Goal: Task Accomplishment & Management: Manage account settings

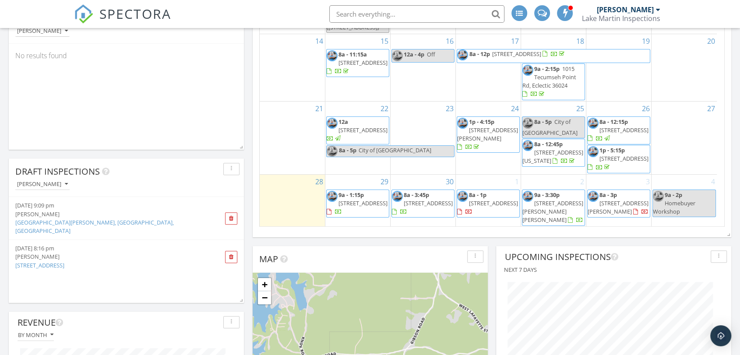
scroll to position [43, 0]
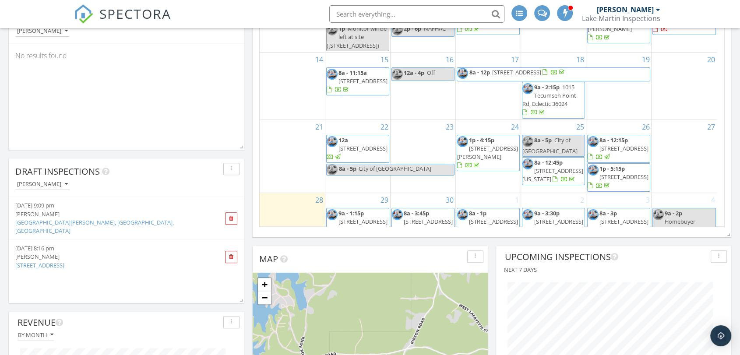
click at [280, 162] on div "21" at bounding box center [292, 156] width 65 height 73
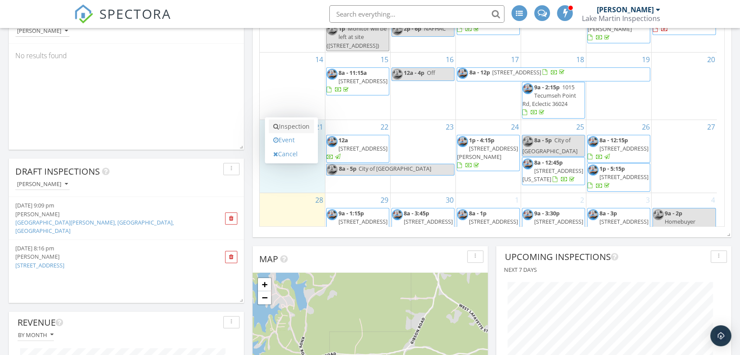
click at [286, 127] on link "Inspection" at bounding box center [291, 127] width 45 height 14
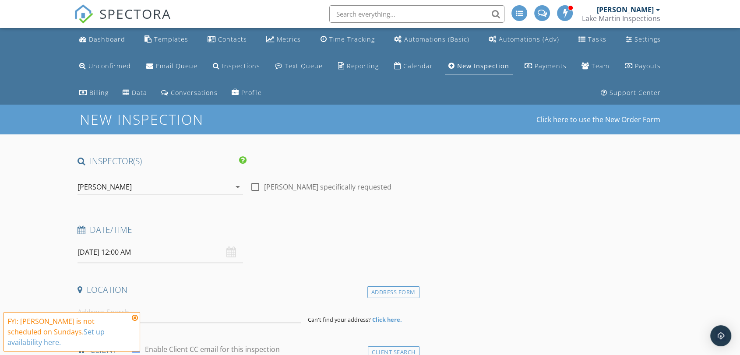
click at [256, 183] on div at bounding box center [255, 187] width 15 height 15
checkbox input "true"
click at [165, 252] on input "09/21/2025 12:00 AM" at bounding box center [161, 252] width 166 height 21
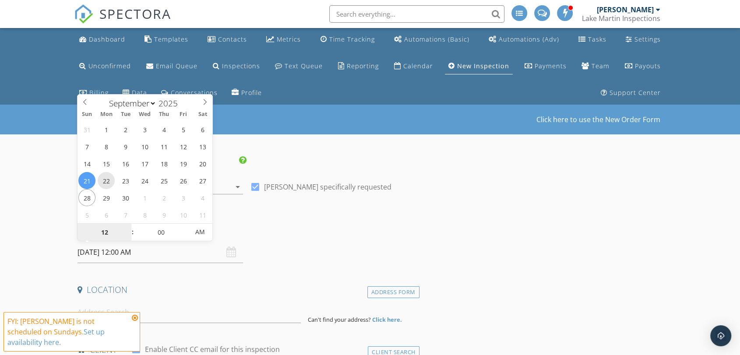
type input "09/22/2025 12:00 AM"
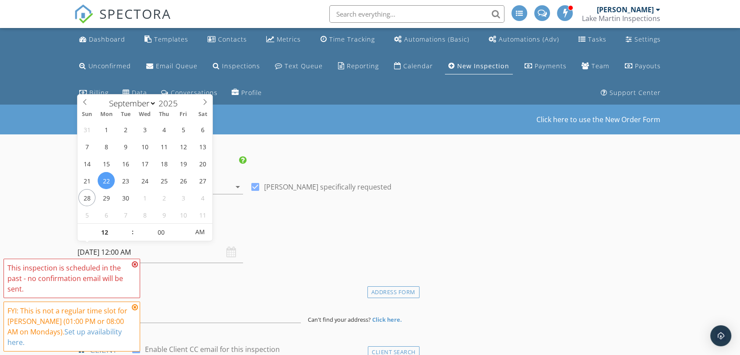
click at [133, 268] on icon at bounding box center [135, 264] width 6 height 7
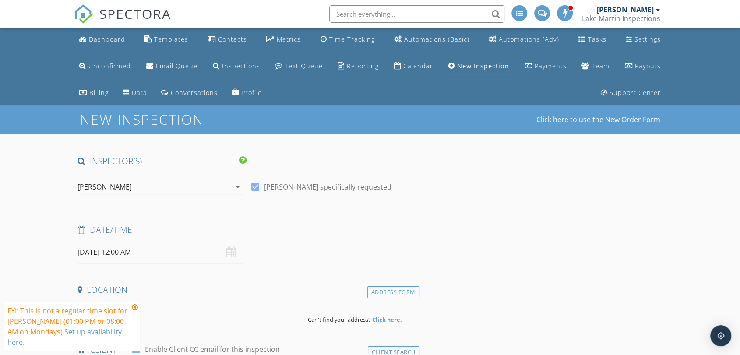
click at [152, 250] on input "09/22/2025 12:00 AM" at bounding box center [161, 252] width 166 height 21
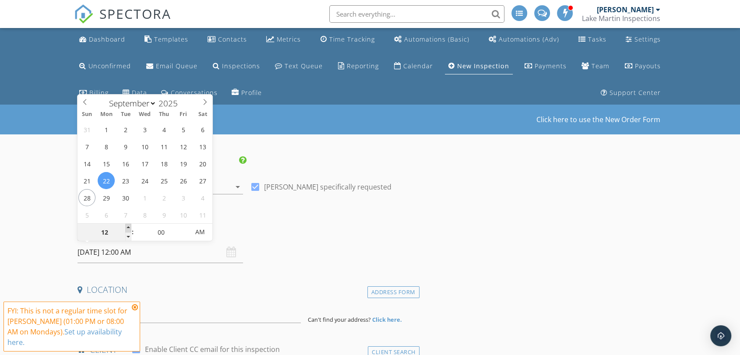
type input "01"
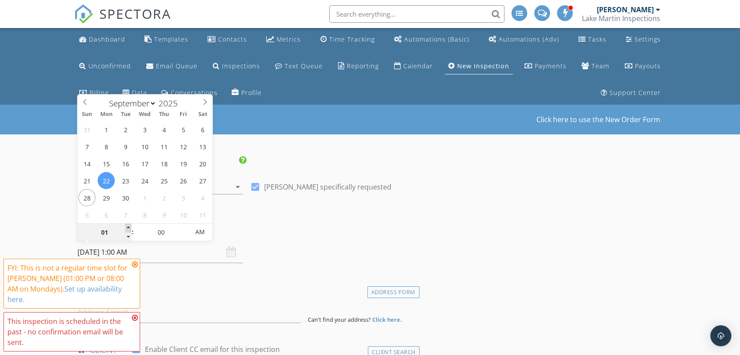
click at [126, 226] on span at bounding box center [128, 228] width 6 height 9
type input "09/22/2025 1:00 PM"
click at [202, 232] on span "AM" at bounding box center [200, 232] width 24 height 18
click at [336, 231] on h4 "Date/Time" at bounding box center [247, 229] width 339 height 11
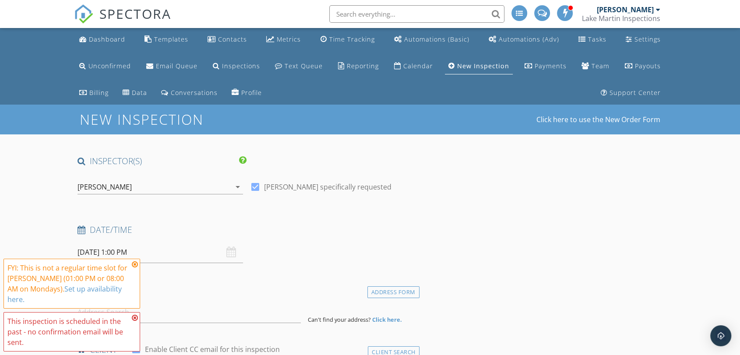
click at [134, 268] on icon at bounding box center [135, 264] width 6 height 7
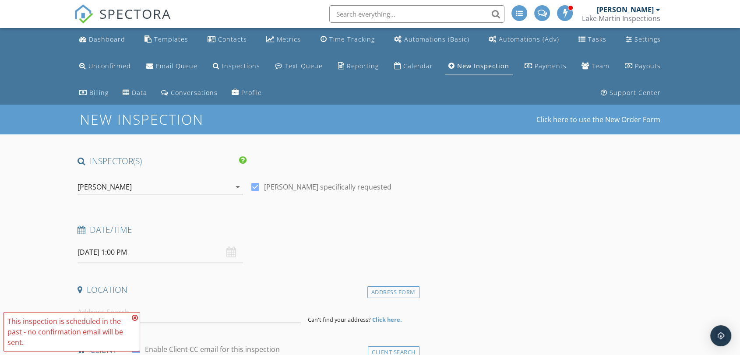
click at [134, 317] on icon at bounding box center [135, 317] width 6 height 7
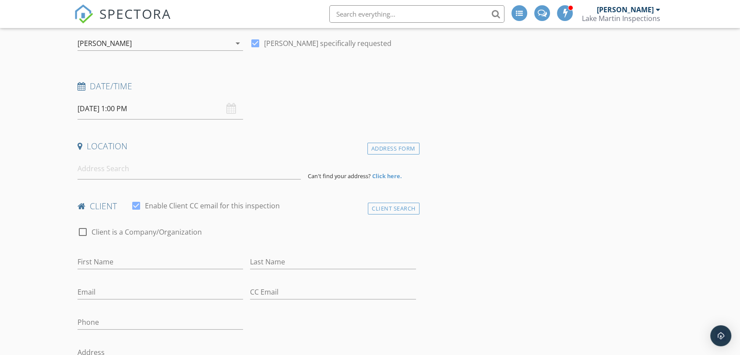
scroll to position [162, 0]
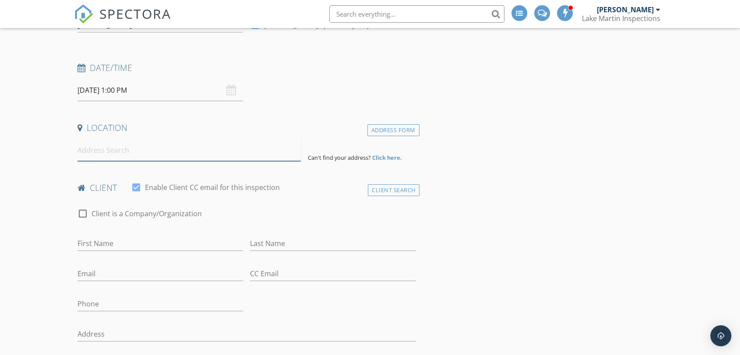
click at [142, 148] on input at bounding box center [189, 150] width 223 height 21
click at [119, 242] on input "First Name" at bounding box center [161, 243] width 166 height 14
click at [84, 211] on div at bounding box center [82, 213] width 15 height 15
checkbox input "true"
click at [130, 242] on input "Enable Client CC email for this inspection" at bounding box center [247, 243] width 339 height 14
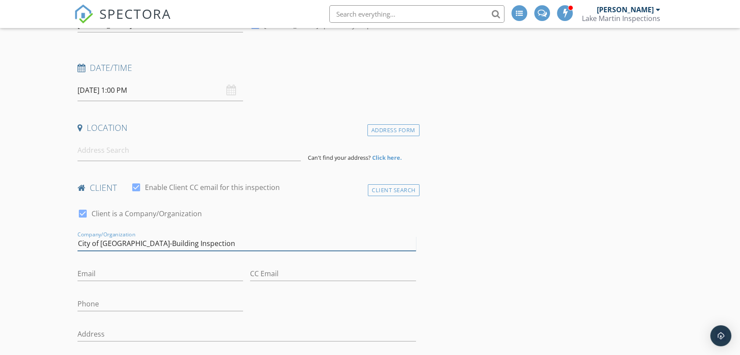
type input "City of [GEOGRAPHIC_DATA]-Building Inspection"
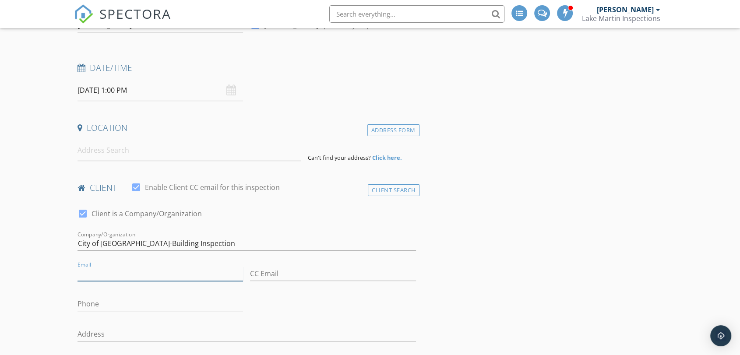
click at [113, 276] on input "Email" at bounding box center [161, 274] width 166 height 14
click at [119, 273] on input "Email" at bounding box center [161, 274] width 166 height 14
type input "[PERSON_NAME][EMAIL_ADDRESS][DOMAIN_NAME]"
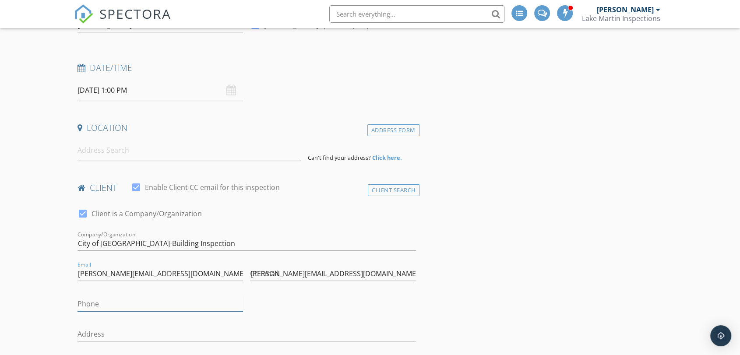
type input "256-794-5551"
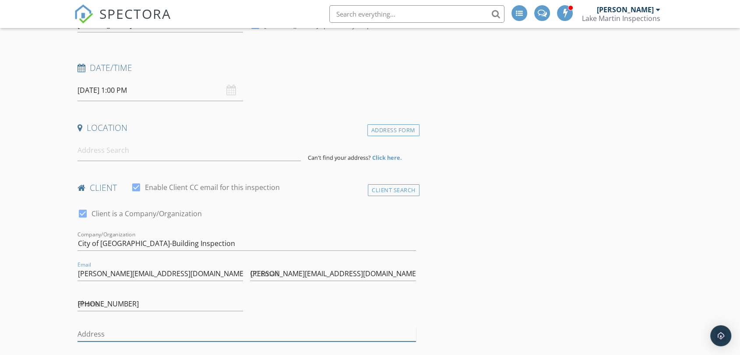
type input "345 East Lafayette Street"
type input "Dadeville"
type input "AL"
type input "36853"
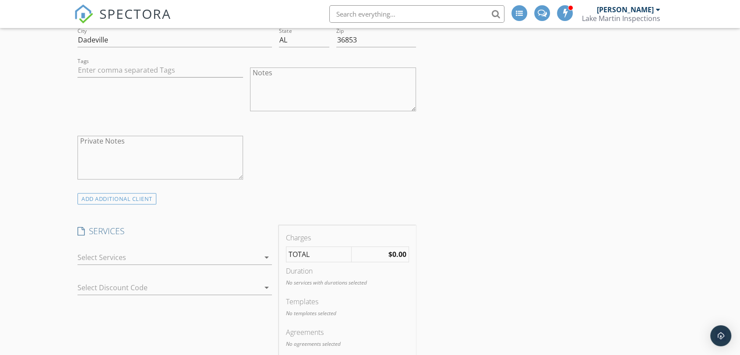
scroll to position [511, 0]
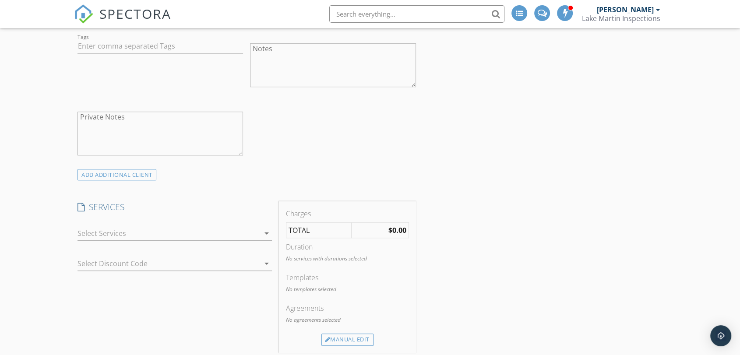
click at [168, 230] on div at bounding box center [169, 233] width 182 height 14
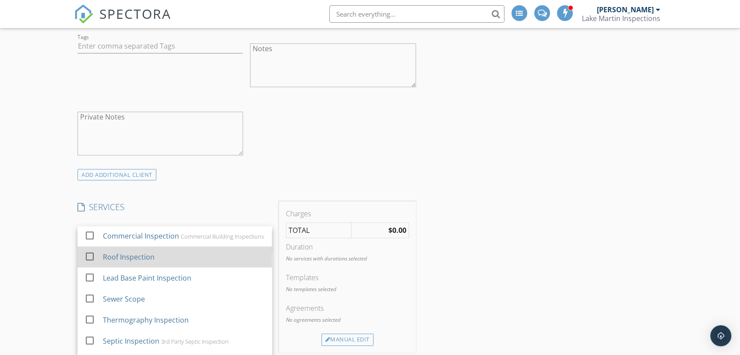
scroll to position [487, 0]
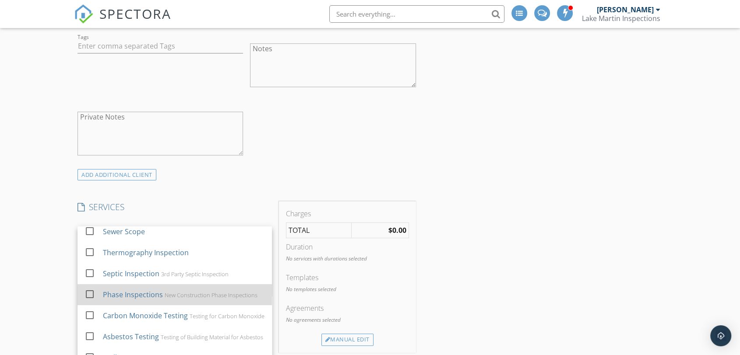
click at [191, 298] on div "New Construction Phase Inspections" at bounding box center [211, 295] width 93 height 7
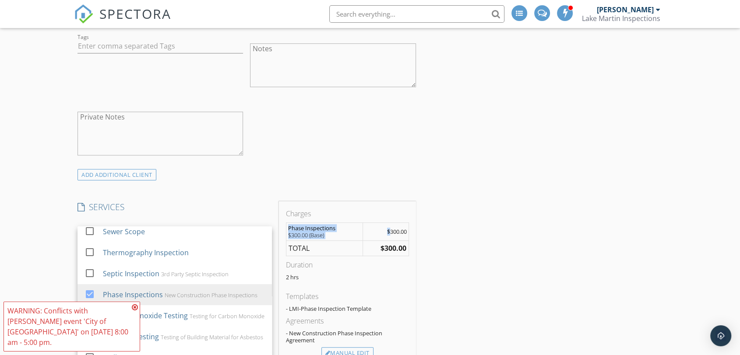
drag, startPoint x: 389, startPoint y: 232, endPoint x: 442, endPoint y: 234, distance: 53.5
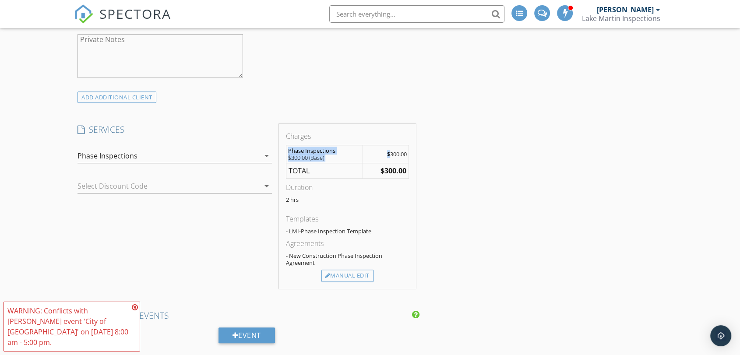
scroll to position [511, 0]
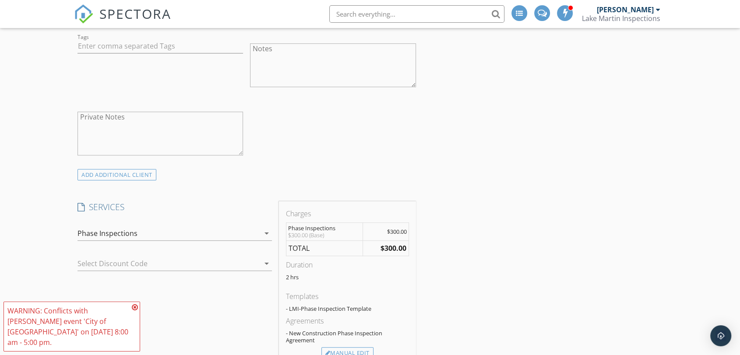
click at [147, 291] on div "SERVICES check_box_outline_blank Residential Inspection General Residential Hom…" at bounding box center [174, 283] width 201 height 165
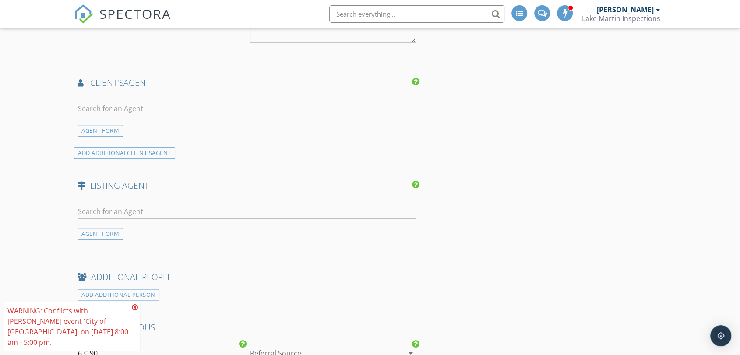
scroll to position [997, 0]
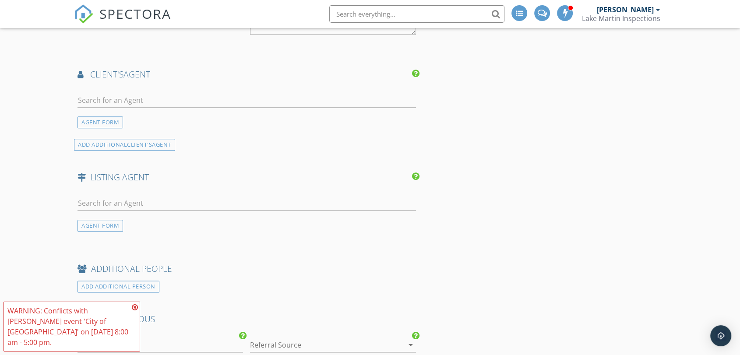
click at [134, 311] on icon at bounding box center [135, 307] width 6 height 7
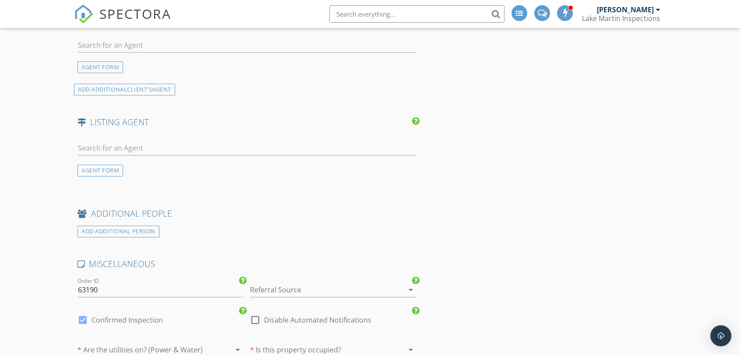
scroll to position [1079, 0]
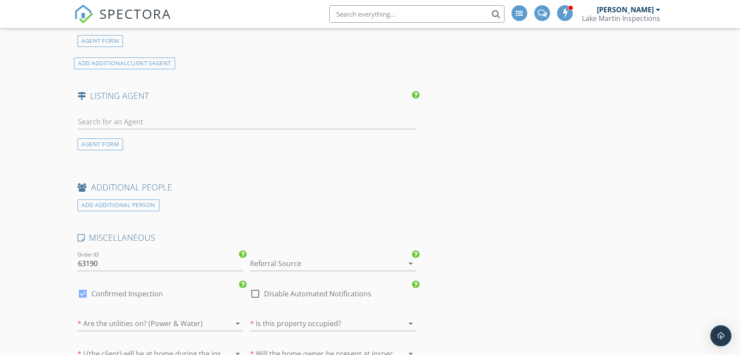
click at [332, 258] on div at bounding box center [320, 264] width 141 height 14
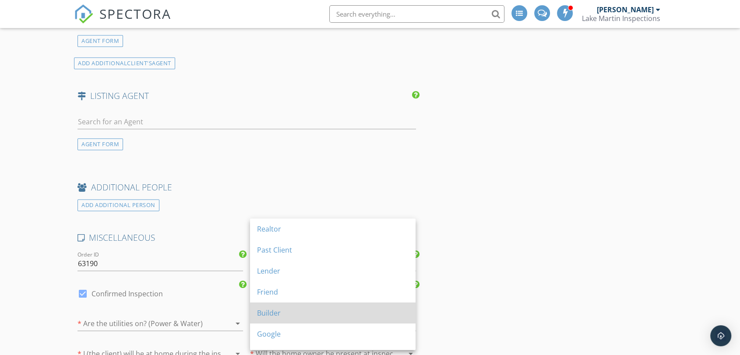
scroll to position [141, 0]
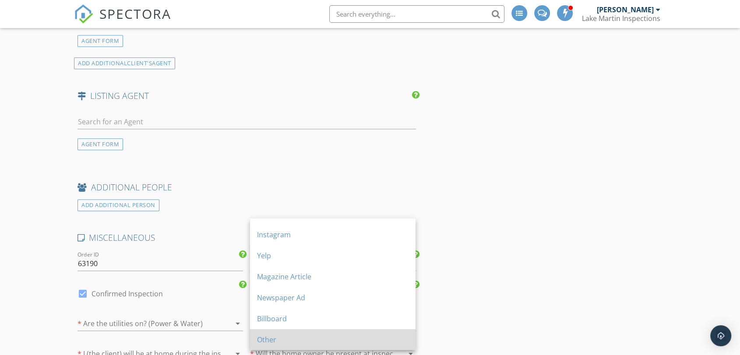
click at [306, 339] on div "Other" at bounding box center [333, 340] width 152 height 11
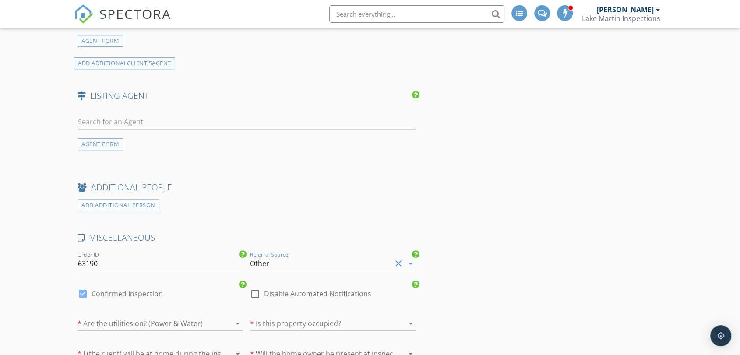
click at [254, 289] on div at bounding box center [255, 293] width 15 height 15
checkbox input "true"
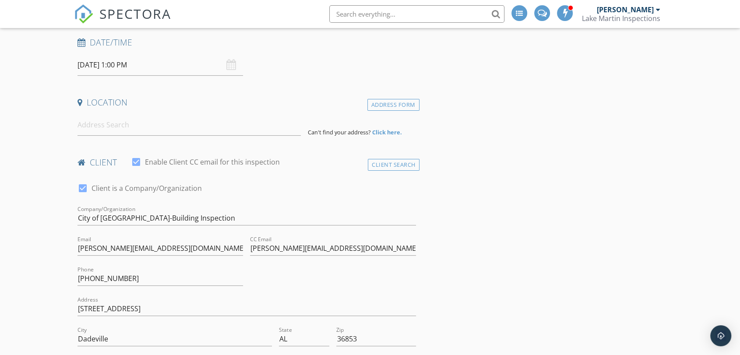
scroll to position [186, 0]
drag, startPoint x: 206, startPoint y: 254, endPoint x: 0, endPoint y: 252, distance: 205.8
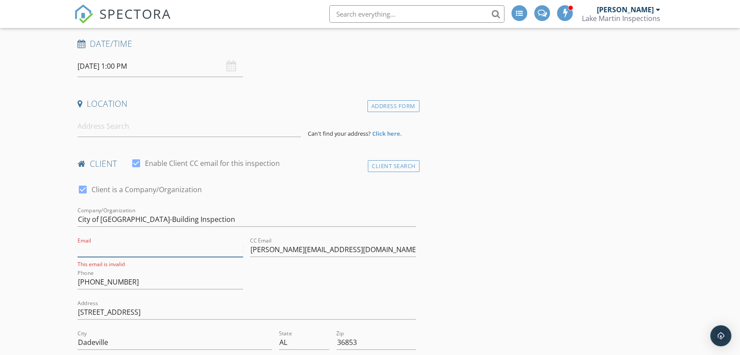
click at [87, 247] on input "Email" at bounding box center [161, 250] width 166 height 14
paste input "[PERSON_NAME][EMAIL_ADDRESS][PERSON_NAME][DOMAIN_NAME]"
type input "[PERSON_NAME][EMAIL_ADDRESS][PERSON_NAME][DOMAIN_NAME]"
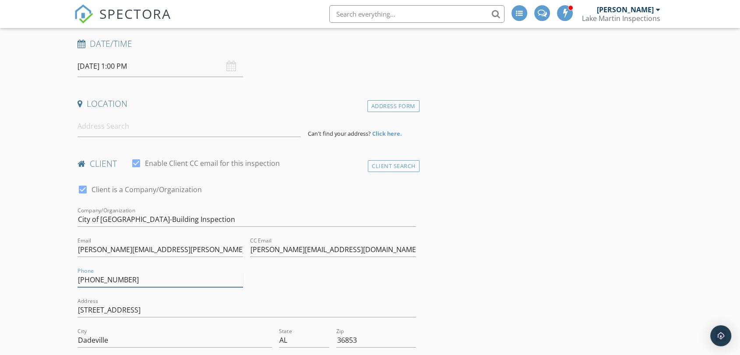
drag, startPoint x: 128, startPoint y: 279, endPoint x: 41, endPoint y: 280, distance: 86.7
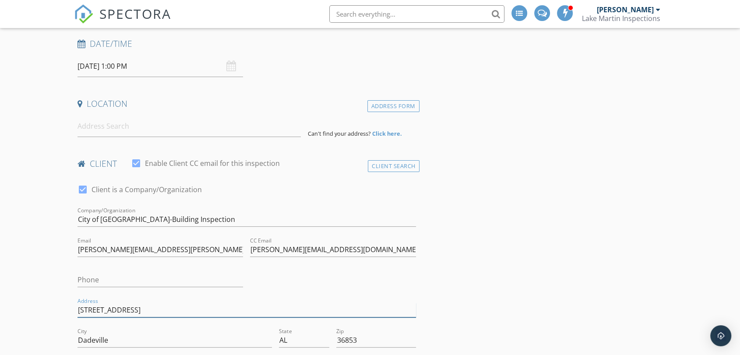
drag, startPoint x: 177, startPoint y: 309, endPoint x: 44, endPoint y: 308, distance: 133.6
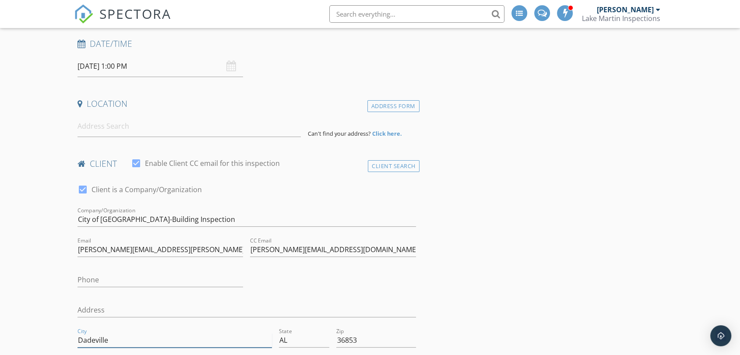
drag, startPoint x: 126, startPoint y: 341, endPoint x: 35, endPoint y: 339, distance: 90.7
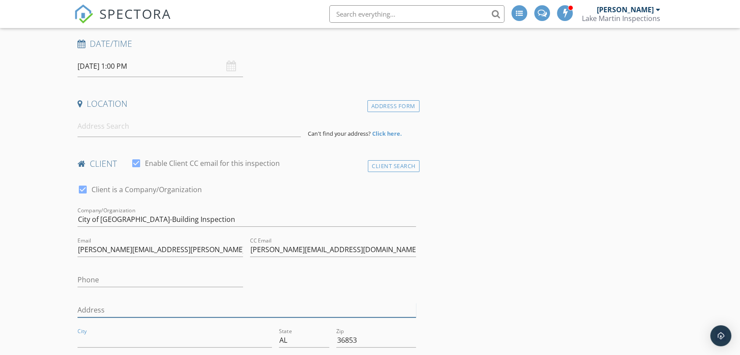
click at [95, 303] on input "Address" at bounding box center [247, 310] width 339 height 14
paste input "Municipal Complex 281 James D. Nabors Dr. ALEXANDER CITY, AL 35010"
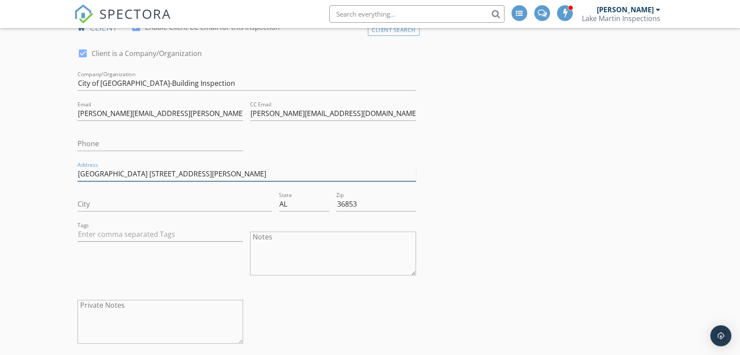
scroll to position [349, 0]
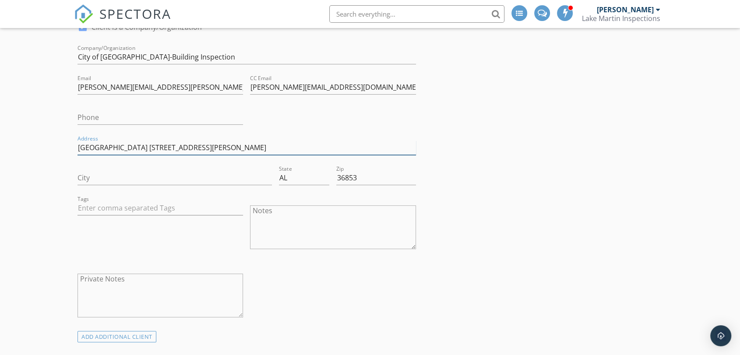
drag, startPoint x: 222, startPoint y: 147, endPoint x: 314, endPoint y: 152, distance: 92.1
click at [314, 152] on input "Municipal Complex 281 James D. Nabors Dr. ALEXANDER CITY, AL 35010" at bounding box center [247, 148] width 339 height 14
type input "Municipal Complex 281 James D. Nabors Dr."
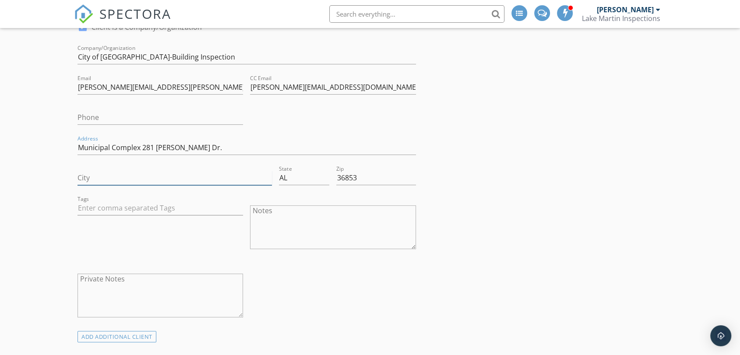
click at [97, 180] on input "City" at bounding box center [175, 178] width 194 height 14
paste input "ALEXANDER CITY, AL 35010"
drag, startPoint x: 138, startPoint y: 177, endPoint x: 166, endPoint y: 178, distance: 28.0
click at [166, 178] on input "ALEXANDER CITY, AL 35010" at bounding box center [175, 178] width 194 height 14
type input "ALEXANDER CITY,"
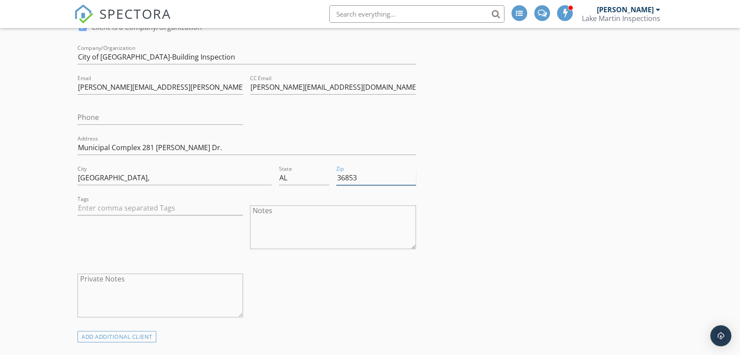
drag, startPoint x: 347, startPoint y: 179, endPoint x: 330, endPoint y: 180, distance: 17.1
click at [330, 180] on div "City ALEXANDER CITY, State AL Zip 36853" at bounding box center [247, 179] width 346 height 30
type input "35010"
click at [172, 180] on input "ALEXANDER CITY," at bounding box center [175, 178] width 194 height 14
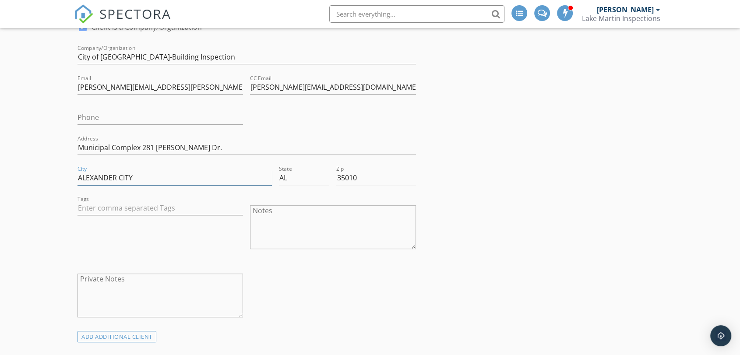
drag, startPoint x: 81, startPoint y: 174, endPoint x: 8, endPoint y: 172, distance: 72.7
type input "a"
type input "Alexander City"
click at [119, 116] on input "Phone" at bounding box center [161, 117] width 166 height 14
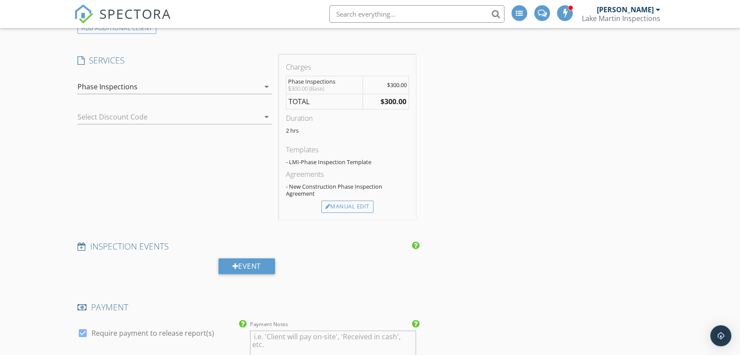
scroll to position [630, 0]
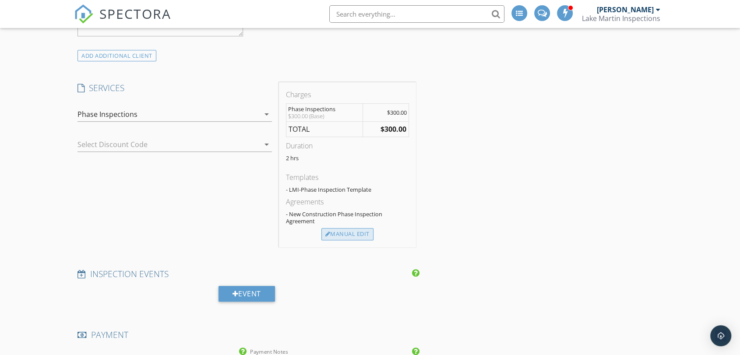
click at [358, 231] on div "Manual Edit" at bounding box center [347, 234] width 52 height 12
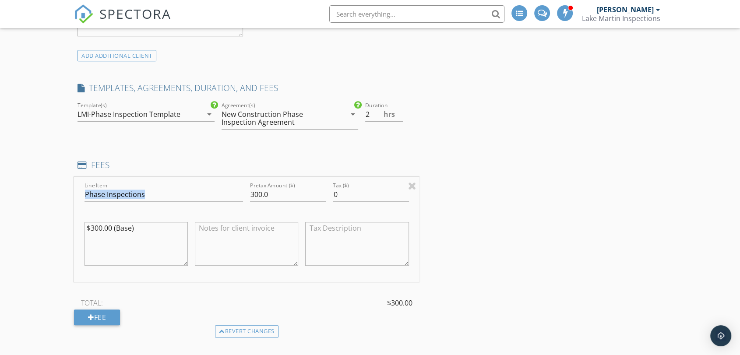
drag, startPoint x: 254, startPoint y: 194, endPoint x: 298, endPoint y: 194, distance: 44.7
click at [298, 194] on div "Line Item Phase Inspections Pretax Amount ($) 300.0 Tax ($) 0 $300.00 (Base)" at bounding box center [247, 230] width 346 height 106
click at [282, 198] on input "300.0" at bounding box center [288, 194] width 76 height 14
type input "3"
type input "100.00"
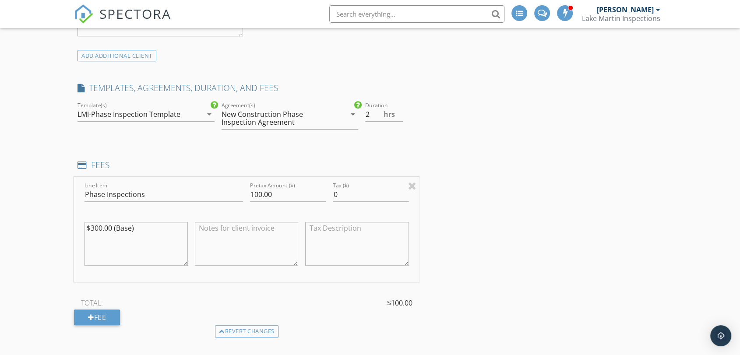
drag, startPoint x: 138, startPoint y: 235, endPoint x: 0, endPoint y: 229, distance: 138.1
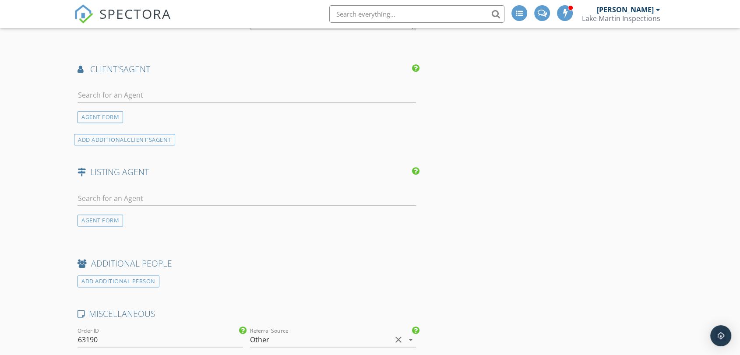
scroll to position [1288, 0]
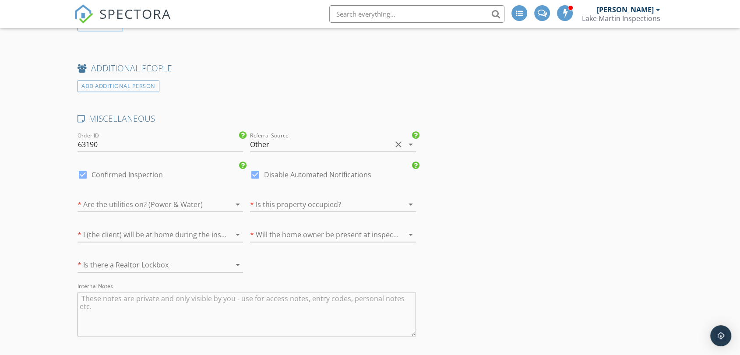
click at [162, 200] on div at bounding box center [148, 204] width 141 height 14
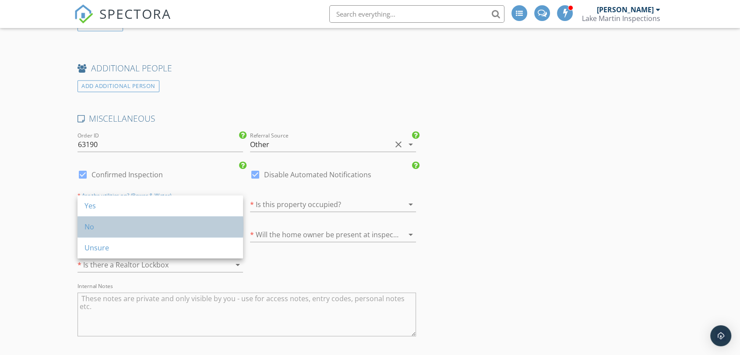
click at [132, 231] on div "No" at bounding box center [161, 227] width 152 height 11
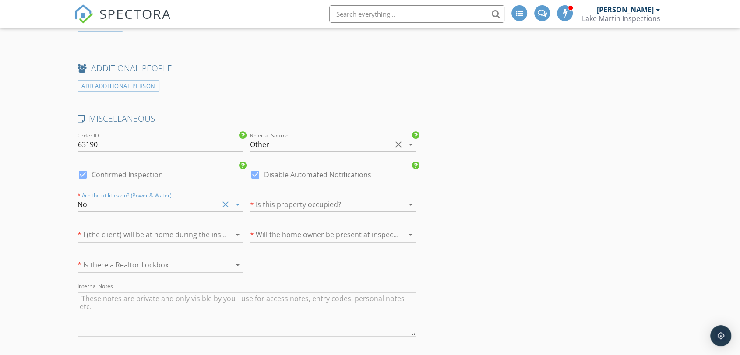
click at [319, 198] on div at bounding box center [320, 204] width 141 height 14
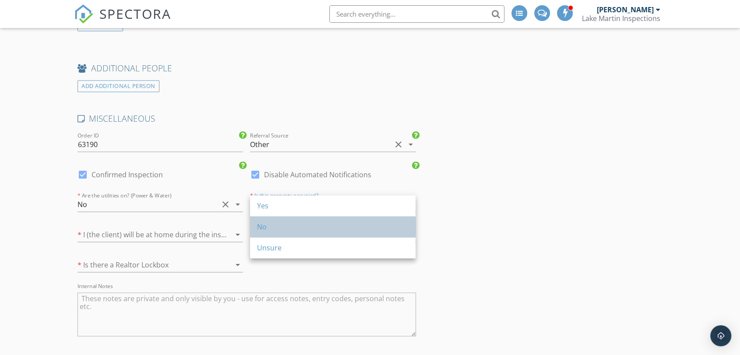
click at [297, 231] on div "No" at bounding box center [333, 227] width 152 height 11
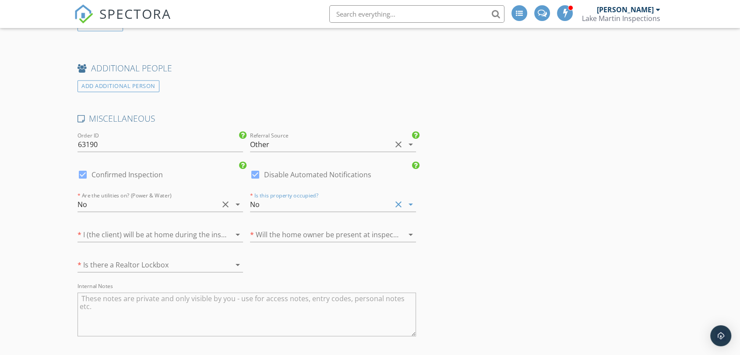
click at [187, 229] on div at bounding box center [148, 235] width 141 height 14
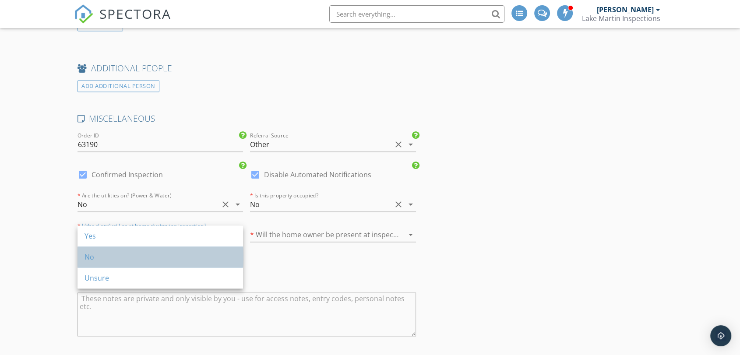
click at [180, 254] on div "No" at bounding box center [161, 257] width 152 height 11
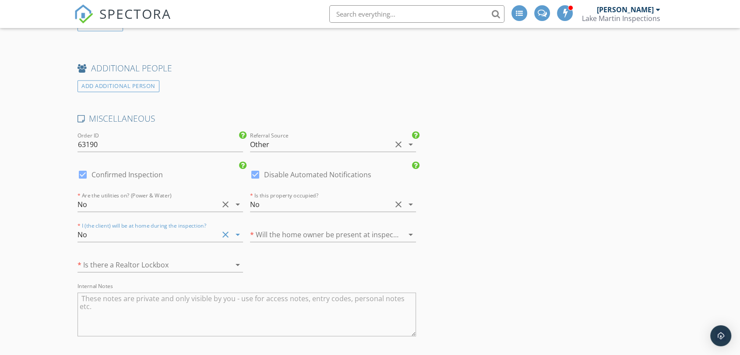
click at [297, 232] on div at bounding box center [320, 235] width 141 height 14
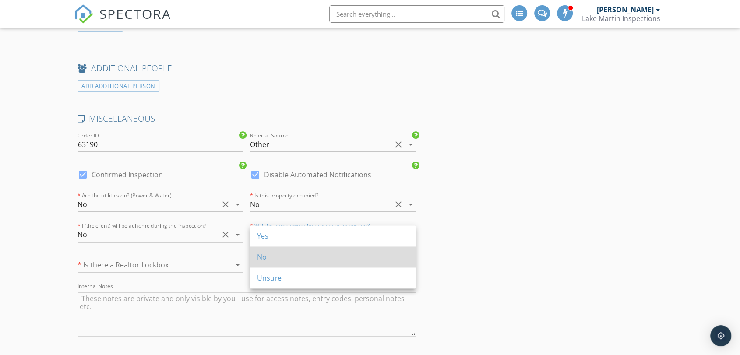
click at [291, 260] on div "No" at bounding box center [333, 257] width 152 height 11
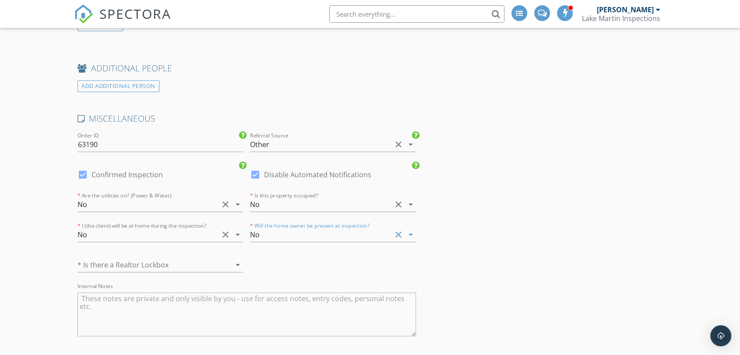
click at [191, 261] on div at bounding box center [148, 265] width 141 height 14
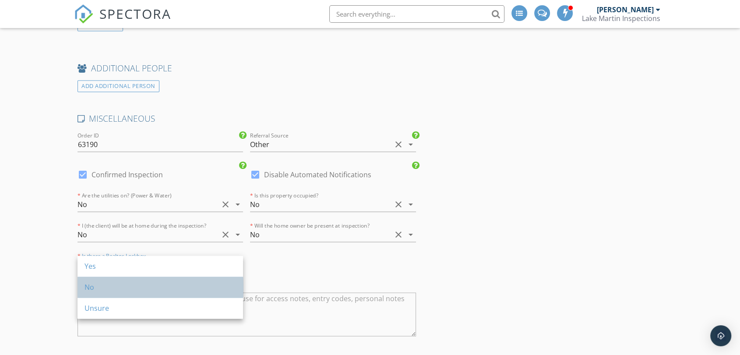
click at [189, 288] on div "No" at bounding box center [161, 287] width 152 height 11
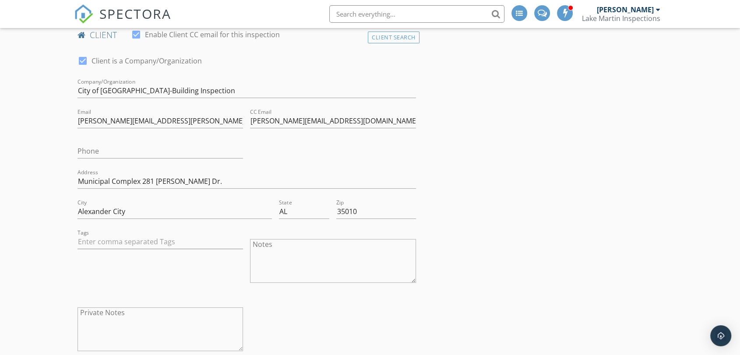
scroll to position [233, 0]
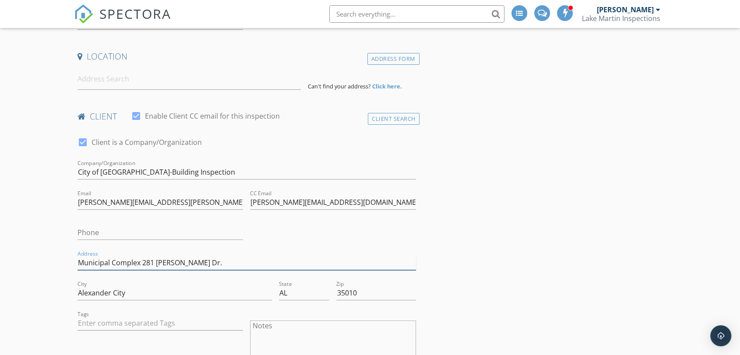
drag, startPoint x: 142, startPoint y: 263, endPoint x: 247, endPoint y: 265, distance: 104.7
click at [249, 265] on input "Municipal Complex 281 James D. Nabors Dr." at bounding box center [247, 263] width 339 height 14
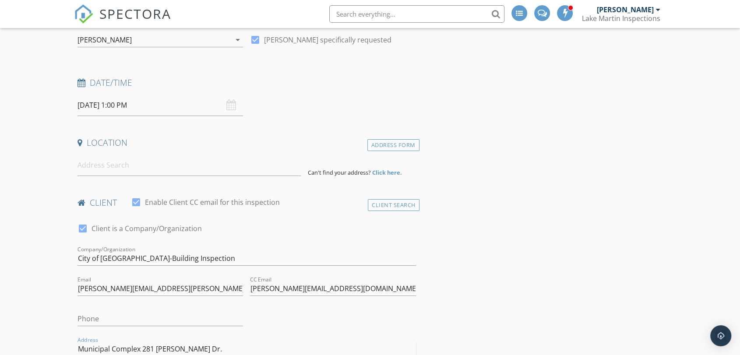
scroll to position [0, 0]
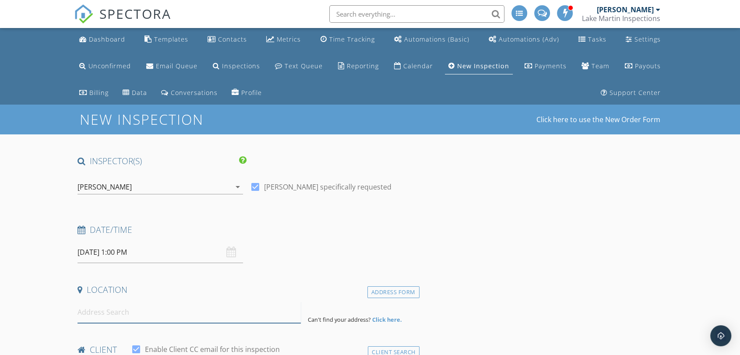
click at [113, 305] on input at bounding box center [189, 312] width 223 height 21
paste input "281 James D. Nabors Dr."
type input "281 James D Nabors Dr, Alexander City, AL, USA"
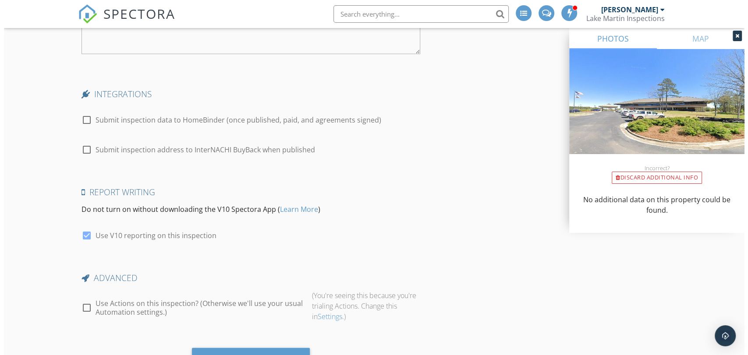
scroll to position [1791, 0]
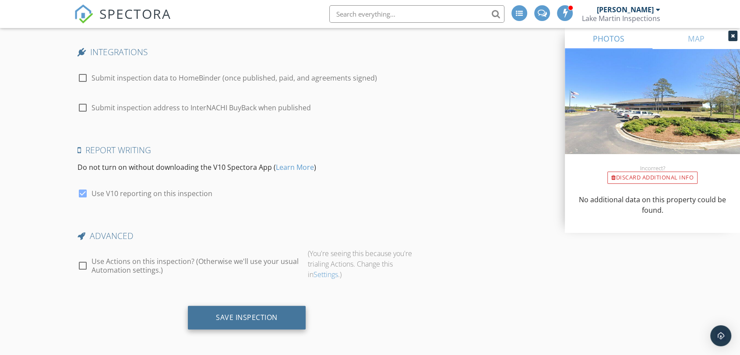
click at [249, 313] on div "Save Inspection" at bounding box center [247, 317] width 62 height 9
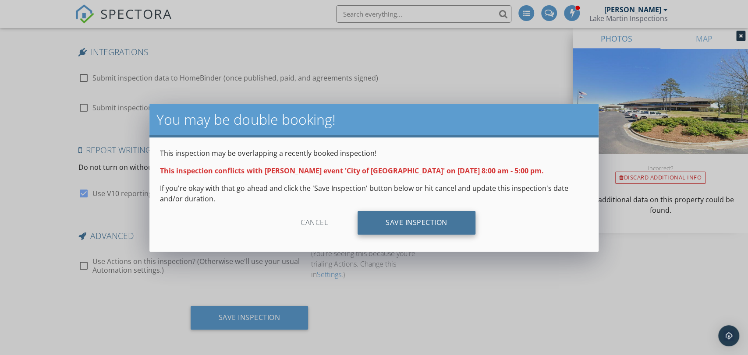
click at [388, 221] on div "Save Inspection" at bounding box center [416, 223] width 118 height 24
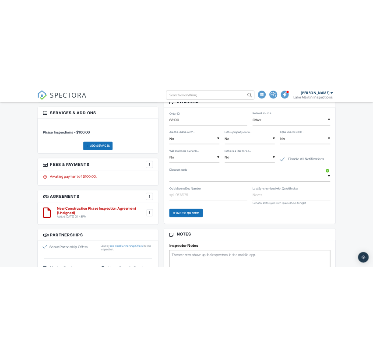
scroll to position [568, 0]
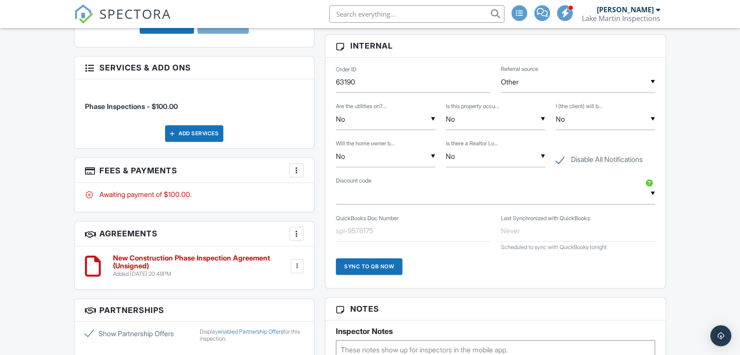
click at [294, 166] on div at bounding box center [296, 170] width 9 height 9
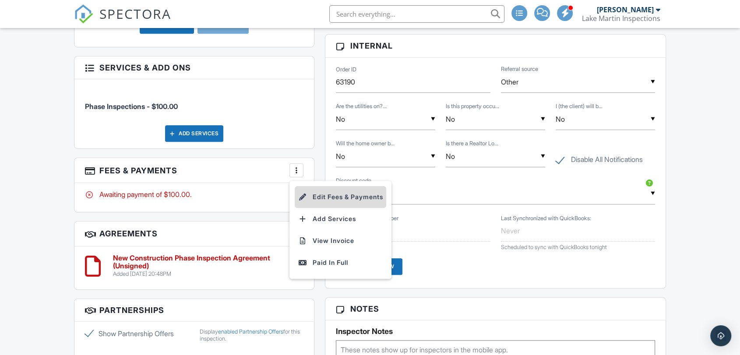
click at [323, 187] on li "Edit Fees & Payments" at bounding box center [341, 197] width 92 height 22
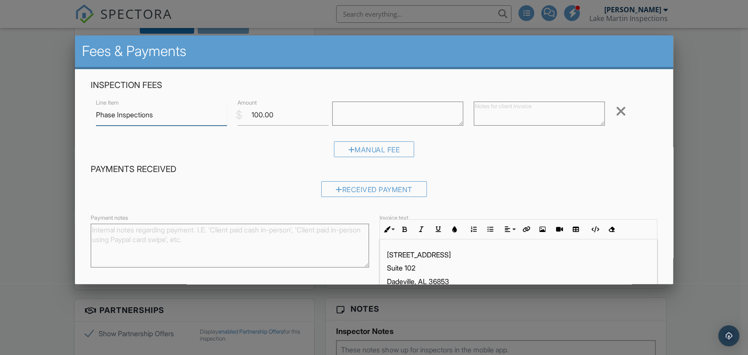
click at [169, 115] on input "Phase Inspections" at bounding box center [161, 114] width 131 height 21
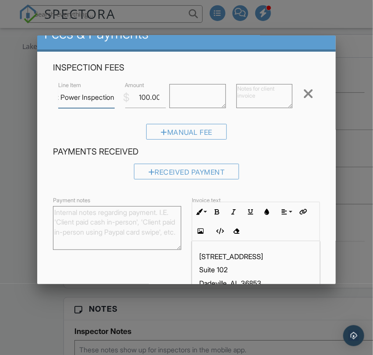
scroll to position [0, 0]
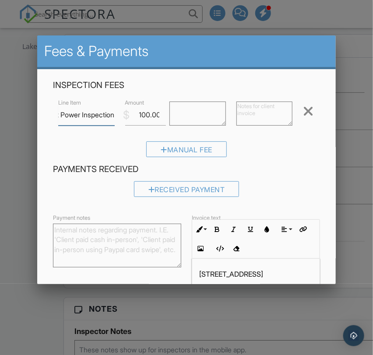
type input "Permanent Power Inspection"
click at [241, 109] on textarea at bounding box center [264, 114] width 56 height 24
click at [237, 110] on textarea at bounding box center [264, 114] width 56 height 24
paste textarea "Permanent Power Inspection; BC Stone Homes 706-585-1375; 1716 Sturdivant Road, …"
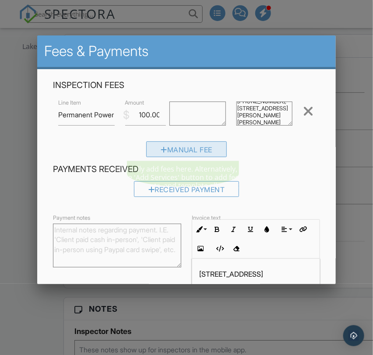
type textarea "Permanent Power Inspection; BC Stone Homes 706-585-1375; 1716 Sturdivant Road, …"
click at [212, 150] on div "Manual Fee" at bounding box center [186, 149] width 81 height 16
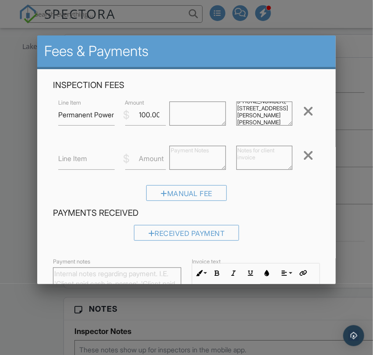
click at [79, 161] on label "Line Item" at bounding box center [72, 159] width 29 height 10
click at [79, 161] on input "Line Item" at bounding box center [86, 158] width 56 height 21
type input "Permanent Power Inspection"
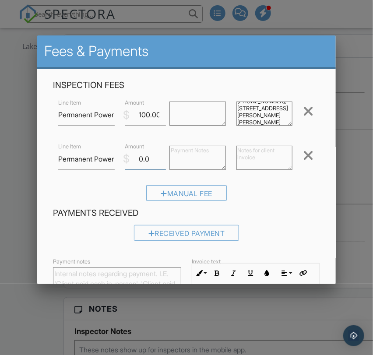
type input "0"
type input "100.00"
click at [179, 169] on div at bounding box center [197, 158] width 67 height 35
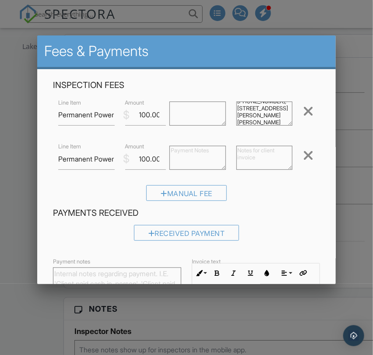
click at [247, 155] on textarea at bounding box center [264, 158] width 56 height 24
paste textarea "Permanent Power Inspection; Patterson Contractors 256-496-4716; 197A Crosswinds"
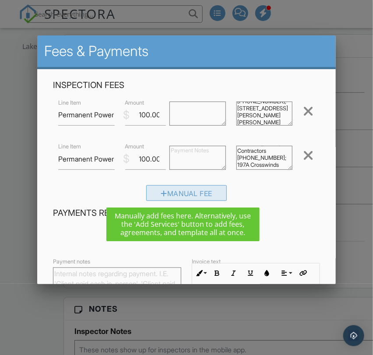
type textarea "Permanent Power Inspection; Patterson Contractors 256-496-4716; 197A Crosswinds"
click at [207, 192] on div "Manual Fee" at bounding box center [186, 193] width 81 height 16
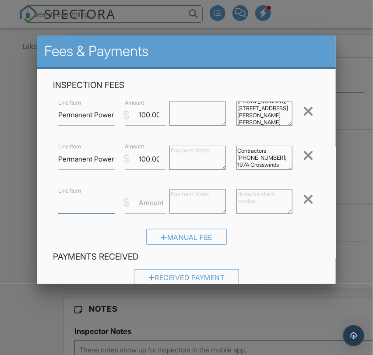
click at [99, 200] on input "Line Item" at bounding box center [86, 202] width 56 height 21
type input "Permanent Power Inspection"
click at [142, 201] on label "Amount" at bounding box center [151, 203] width 25 height 10
click at [142, 201] on input "Amount" at bounding box center [145, 202] width 41 height 21
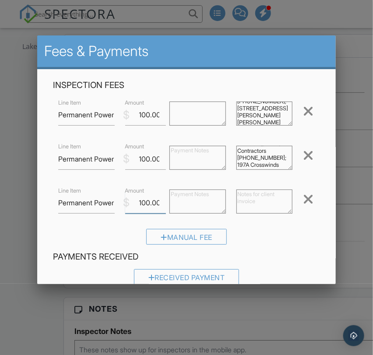
scroll to position [0, 3]
type input "100.00"
click at [236, 194] on textarea at bounding box center [264, 202] width 56 height 24
paste textarea "Permanent Power Inspection; [PERSON_NAME] Contractors [PHONE_NUMBER]; 197B Cros…"
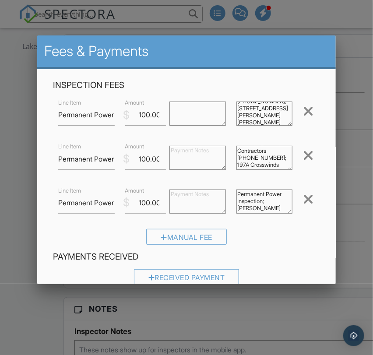
scroll to position [33, 0]
type textarea "Permanent Power Inspection; [PERSON_NAME] Contractors [PHONE_NUMBER]; 197B Cros…"
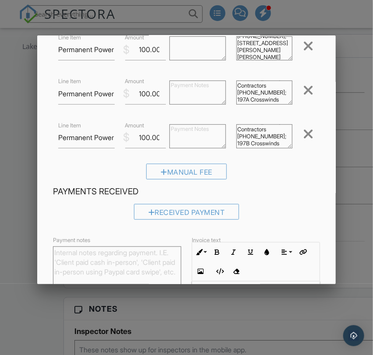
scroll to position [81, 0]
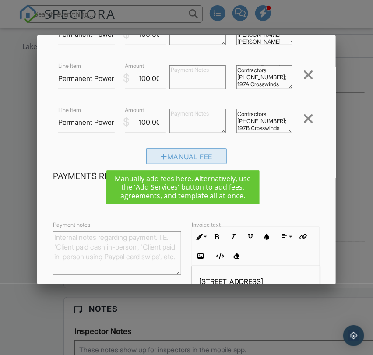
click at [179, 153] on div "Manual Fee" at bounding box center [186, 156] width 81 height 16
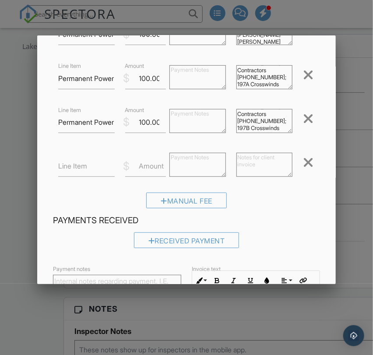
click at [75, 167] on label "Line Item" at bounding box center [72, 166] width 29 height 10
click at [75, 167] on input "Line Item" at bounding box center [86, 165] width 56 height 21
type input "Insulation Inspection"
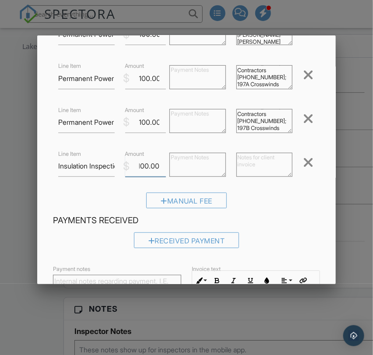
type input "100.00"
click at [238, 164] on textarea at bounding box center [264, 165] width 56 height 24
paste textarea "Insulation Inspection; Lake Martin Signature Homes [PHONE_NUMBER]; [STREET_ADDR…"
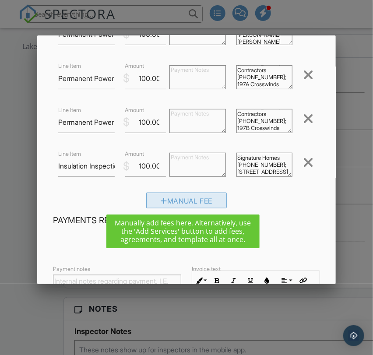
type textarea "Insulation Inspection; Lake Martin Signature Homes [PHONE_NUMBER]; [STREET_ADDR…"
click at [197, 196] on div "Manual Fee" at bounding box center [186, 201] width 81 height 16
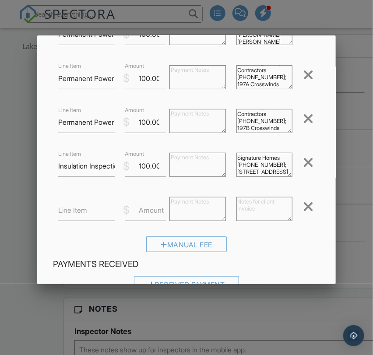
click at [64, 205] on label "Line Item" at bounding box center [72, 210] width 29 height 10
click at [64, 205] on input "Line Item" at bounding box center [86, 210] width 56 height 21
type input "Plumbing Rough-In"
click at [148, 208] on label "Amount" at bounding box center [151, 210] width 25 height 10
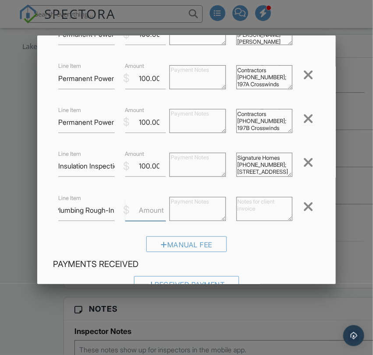
click at [148, 208] on input "Amount" at bounding box center [145, 210] width 41 height 21
type input "100.00"
click at [192, 210] on textarea at bounding box center [197, 209] width 56 height 24
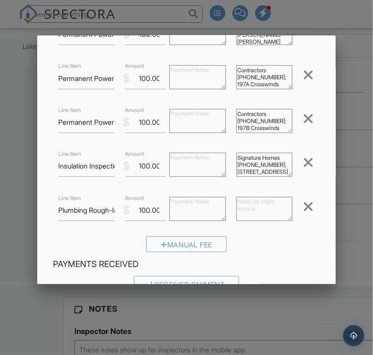
click at [245, 208] on textarea at bounding box center [264, 209] width 56 height 24
paste textarea "Plumbing Rough-In; [PERSON_NAME] [PHONE_NUMBER]; [STREET_ADDRESS][PERSON_NAME]"
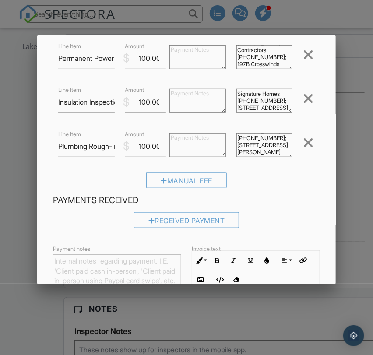
scroll to position [162, 0]
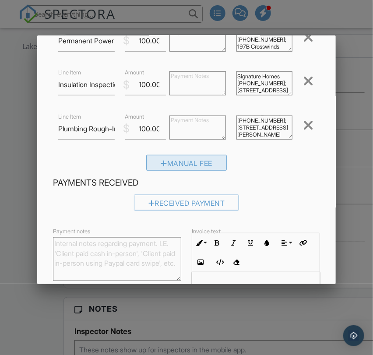
type textarea "Plumbing Rough-In; [PERSON_NAME] [PHONE_NUMBER]; [STREET_ADDRESS][PERSON_NAME]"
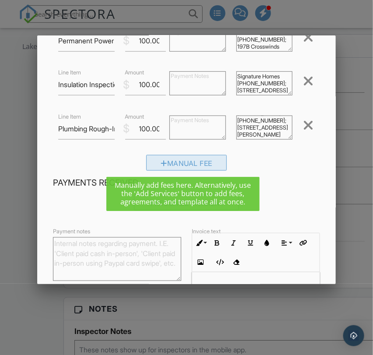
click at [197, 163] on div "Manual Fee" at bounding box center [186, 163] width 81 height 16
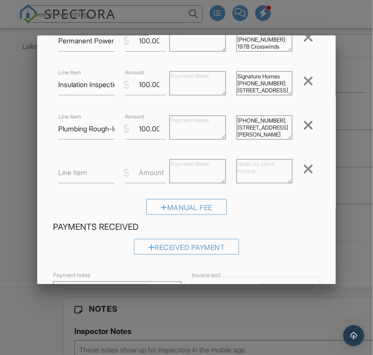
click at [81, 170] on label "Line Item" at bounding box center [72, 173] width 29 height 10
click at [81, 170] on input "Line Item" at bounding box center [86, 172] width 56 height 21
type input "Plumbing Rough-In"
click at [141, 173] on label "Amount" at bounding box center [151, 173] width 25 height 10
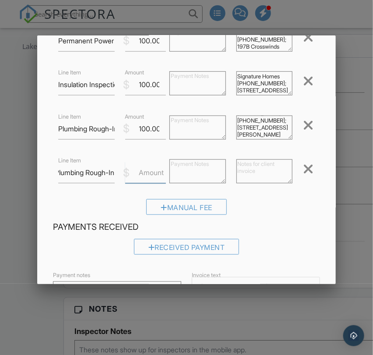
click at [141, 173] on input "Amount" at bounding box center [145, 172] width 41 height 21
type input "100.00"
click at [237, 197] on div "Inspection Fees Line Item Permanent Power Inspection $ Amount 100.00 Permanent …" at bounding box center [187, 70] width 278 height 304
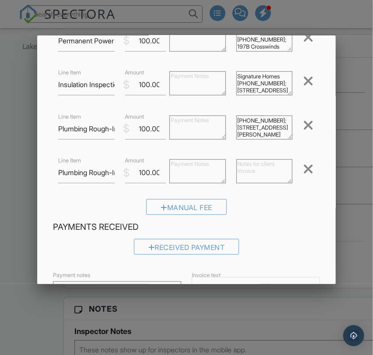
click at [247, 166] on textarea at bounding box center [264, 171] width 56 height 24
paste textarea "Plumbing Rough-In; [PERSON_NAME] [PHONE_NUMBER]; [STREET_ADDRESS][PERSON_NAME]"
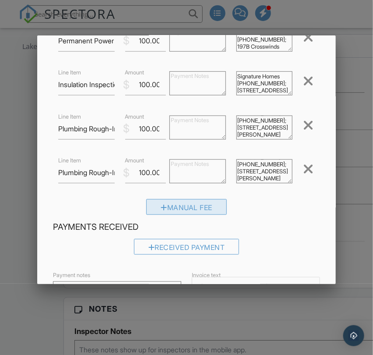
type textarea "Plumbing Rough-In; [PERSON_NAME] [PHONE_NUMBER]; [STREET_ADDRESS][PERSON_NAME]"
click at [162, 205] on div "Manual Fee" at bounding box center [186, 207] width 81 height 16
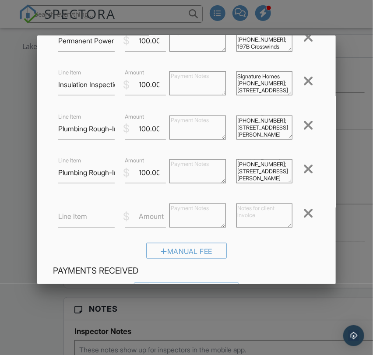
click at [82, 217] on label "Line Item" at bounding box center [72, 217] width 29 height 10
click at [82, 217] on input "Line Item" at bounding box center [86, 216] width 56 height 21
type input "Plumbing Pre-Pour"
click at [151, 218] on label "Amount" at bounding box center [151, 217] width 25 height 10
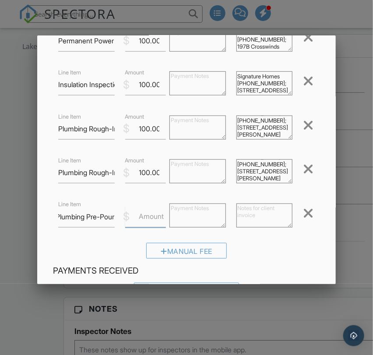
click at [151, 218] on input "Amount" at bounding box center [145, 216] width 41 height 21
type input "100.00"
click at [236, 209] on textarea at bounding box center [264, 216] width 56 height 24
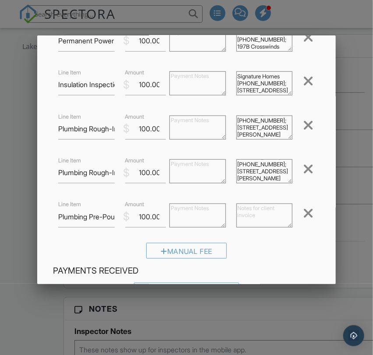
click at [239, 211] on textarea at bounding box center [264, 216] width 56 height 24
paste textarea "Plumbing Pre-Pour Slab; [PERSON_NAME] [PHONE_NUMBER]; [STREET_ADDRESS][PERSON_N…"
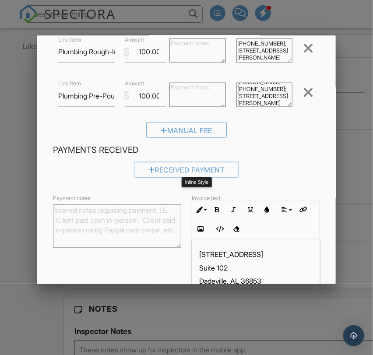
scroll to position [243, 0]
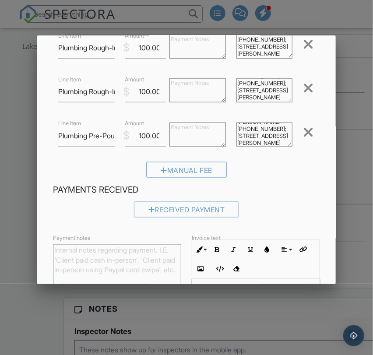
type textarea "Plumbing Pre-Pour Slab; [PERSON_NAME] [PHONE_NUMBER]; [STREET_ADDRESS][PERSON_N…"
drag, startPoint x: 56, startPoint y: 135, endPoint x: 115, endPoint y: 141, distance: 59.0
click at [115, 141] on div "Line Item Plumbing Pre-Pour" at bounding box center [86, 135] width 67 height 21
copy div
click at [175, 167] on div "Manual Fee" at bounding box center [186, 170] width 81 height 16
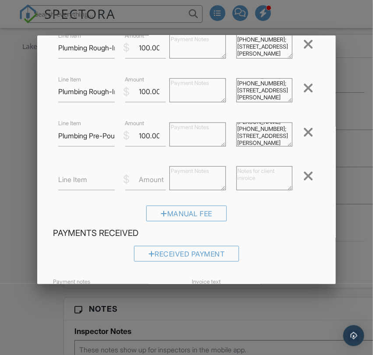
click at [75, 181] on label "Line Item" at bounding box center [72, 180] width 29 height 10
click at [75, 181] on input "Line Item" at bounding box center [86, 179] width 56 height 21
paste input "Plumbing Pre-Pour"
type input "Plumbing Pre-Pour"
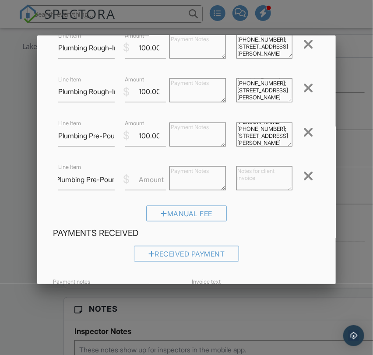
click at [147, 180] on label "Amount" at bounding box center [151, 180] width 25 height 10
click at [147, 180] on input "Amount" at bounding box center [145, 179] width 41 height 21
type input "100.00"
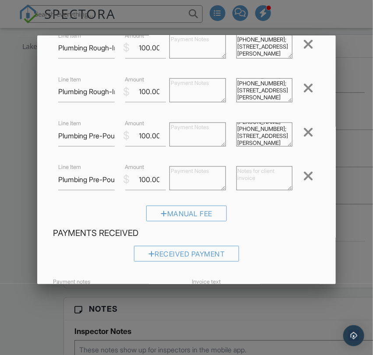
click at [247, 175] on textarea at bounding box center [264, 178] width 56 height 24
paste textarea "Plumbing Pre-Pour Slab; [PERSON_NAME] [PHONE_NUMBER]; [STREET_ADDRESS][PERSON_N…"
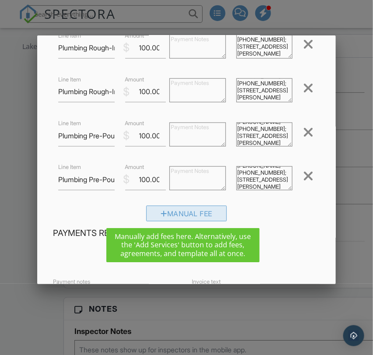
type textarea "Plumbing Pre-Pour Slab; [PERSON_NAME] [PHONE_NUMBER]; [STREET_ADDRESS][PERSON_N…"
click at [210, 212] on div "Manual Fee" at bounding box center [186, 214] width 81 height 16
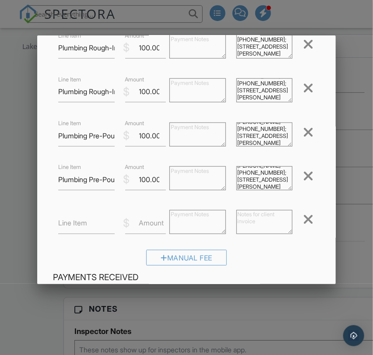
click at [76, 225] on label "Line Item" at bounding box center [72, 224] width 29 height 10
click at [76, 225] on input "Line Item" at bounding box center [86, 223] width 56 height 21
type input "Permanent Power Inspection"
click at [147, 225] on label "Amount" at bounding box center [151, 224] width 25 height 10
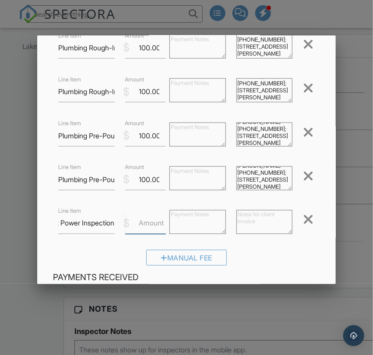
click at [147, 225] on input "Amount" at bounding box center [145, 223] width 41 height 21
type input "100.00"
click at [99, 222] on input "Permanent Power Inspection" at bounding box center [86, 223] width 56 height 21
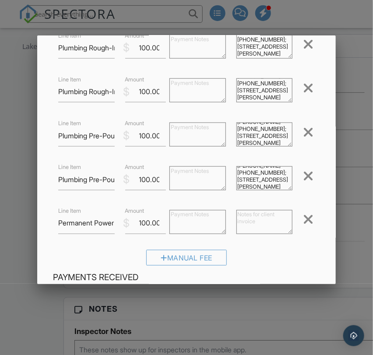
click at [236, 218] on textarea at bounding box center [264, 222] width 56 height 24
paste textarea "Perm Power; [PERSON_NAME] Ref [PHONE_NUMBER]; [STREET_ADDRESS][PERSON_NAME], bu…"
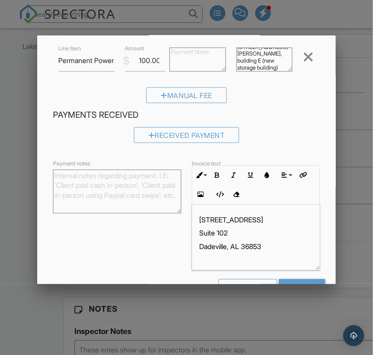
scroll to position [324, 0]
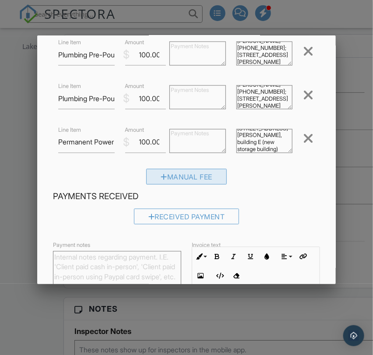
type textarea "Perm Power; [PERSON_NAME] Ref [PHONE_NUMBER]; [STREET_ADDRESS][PERSON_NAME], bu…"
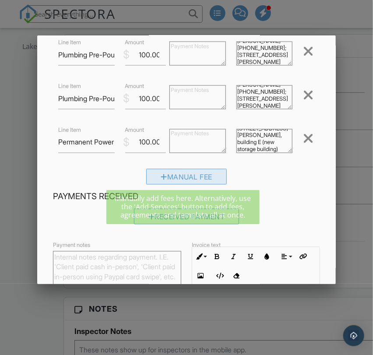
click at [178, 177] on div "Manual Fee" at bounding box center [186, 177] width 81 height 16
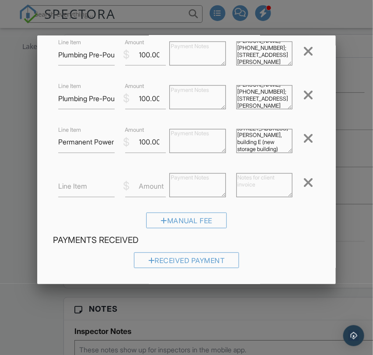
click at [87, 186] on label "Line Item" at bounding box center [72, 187] width 29 height 10
click at [88, 186] on input "Line Item" at bounding box center [86, 186] width 56 height 21
type input "Plumbing Rough-In"
click at [136, 183] on div "$ Amount" at bounding box center [142, 186] width 45 height 21
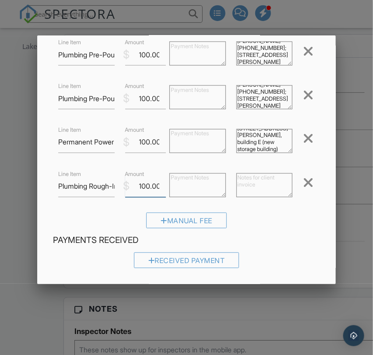
scroll to position [0, 3]
type input "100.00"
click at [240, 182] on textarea at bounding box center [264, 185] width 56 height 24
paste textarea "Plumbing rough-in; [PERSON_NAME] Plumbing [PHONE_NUMBER]; [STREET_ADDRESS]"
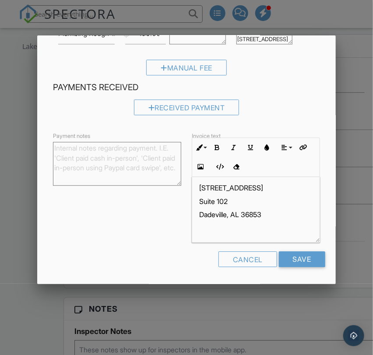
scroll to position [5, 0]
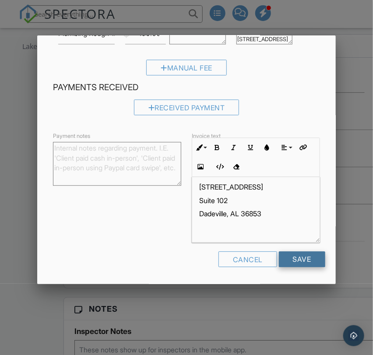
type textarea "Plumbing rough-in; [PERSON_NAME] Plumbing [PHONE_NUMBER]; [STREET_ADDRESS]"
click at [287, 260] on input "Save" at bounding box center [302, 259] width 46 height 16
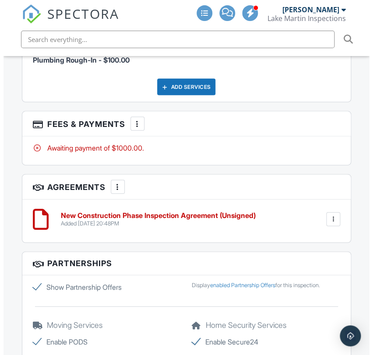
scroll to position [1946, 0]
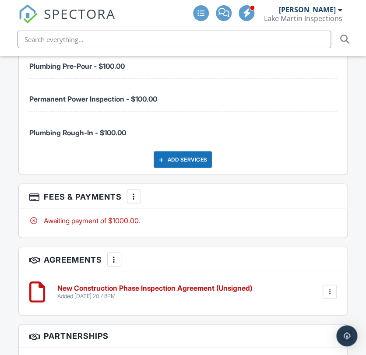
click at [135, 192] on div at bounding box center [134, 196] width 9 height 9
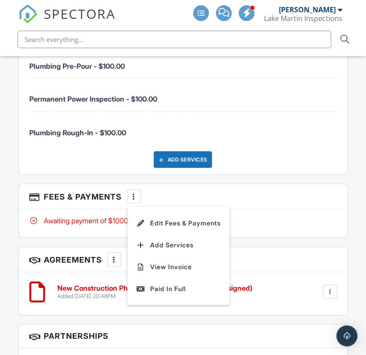
drag, startPoint x: 183, startPoint y: 188, endPoint x: 202, endPoint y: 190, distance: 19.0
click at [183, 212] on li "Edit Fees & Payments" at bounding box center [179, 223] width 92 height 22
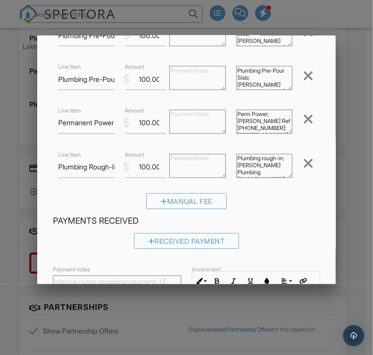
scroll to position [315, 0]
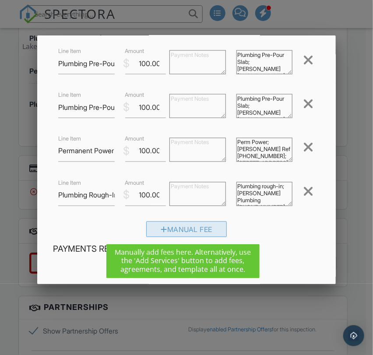
click at [174, 229] on div "Manual Fee" at bounding box center [186, 230] width 81 height 16
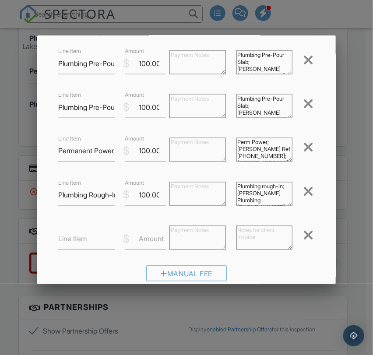
click at [68, 239] on label "Line Item" at bounding box center [72, 239] width 29 height 10
click at [68, 239] on input "Line Item" at bounding box center [86, 239] width 56 height 21
paste input "Temp Power Inspection"
type input "Temp Power Inspection"
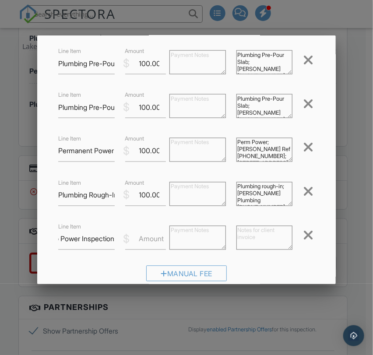
scroll to position [0, 0]
click at [144, 236] on label "Amount" at bounding box center [151, 239] width 25 height 10
click at [144, 236] on input "Amount" at bounding box center [145, 239] width 41 height 21
type input "100.00"
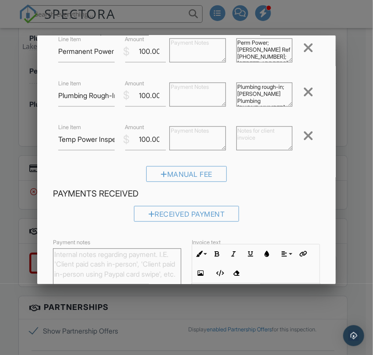
scroll to position [396, 0]
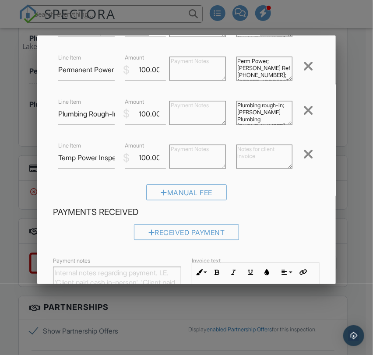
click at [257, 155] on textarea at bounding box center [264, 157] width 56 height 24
paste textarea "Temp Power Inspection; SA Pritchard 334-319-6327; 2537 Sturdivant Road, Jackson…"
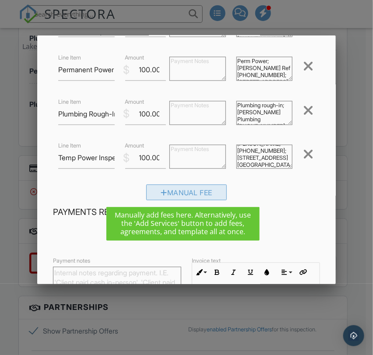
type textarea "Temp Power Inspection; SA Pritchard 334-319-6327; 2537 Sturdivant Road, Jackson…"
click at [189, 192] on div "Manual Fee" at bounding box center [186, 193] width 81 height 16
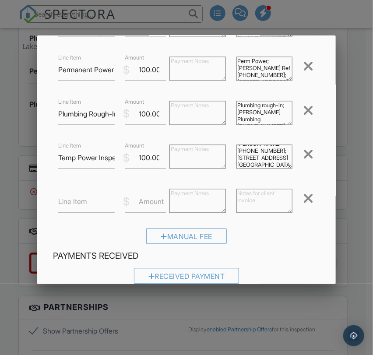
click at [64, 202] on label "Line Item" at bounding box center [72, 202] width 29 height 10
click at [64, 202] on input "Line Item" at bounding box center [86, 202] width 56 height 21
type input "Rebar Inspectoin"
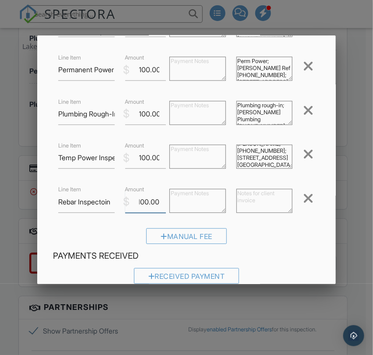
type input "100.00"
click at [255, 198] on textarea at bounding box center [264, 201] width 56 height 24
paste textarea "Rebar Inspection; Top Global Contractor, LLC [PHONE_NUMBER]; [STREET_ADDRESS][P…"
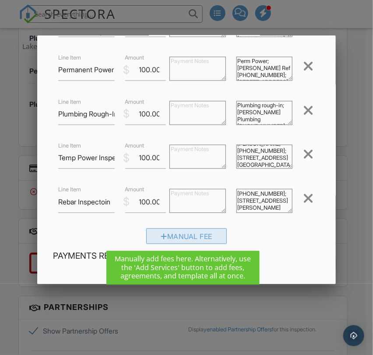
type textarea "Rebar Inspection; Top Global Contractor, LLC [PHONE_NUMBER]; [STREET_ADDRESS][P…"
click at [195, 235] on div "Manual Fee" at bounding box center [186, 237] width 81 height 16
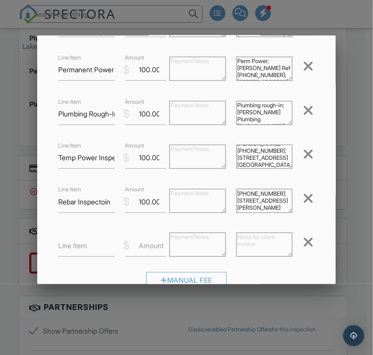
click at [70, 241] on label "Line Item" at bounding box center [72, 246] width 29 height 10
click at [70, 241] on input "Line Item" at bounding box center [86, 246] width 56 height 21
type input "Rental Inspection"
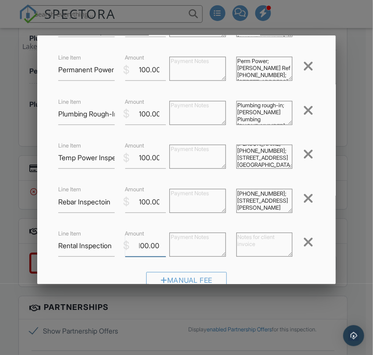
type input "100.00"
click at [255, 237] on textarea at bounding box center [264, 245] width 56 height 24
paste textarea "Rental Inspection; Gunns Home & Land; [PHONE_NUMBER]; [STREET_ADDRESS]"
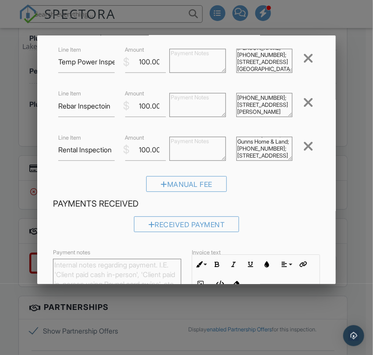
scroll to position [477, 0]
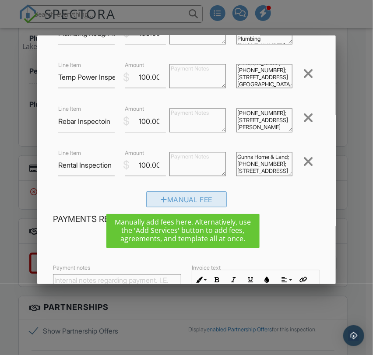
type textarea "Rental Inspection; Gunns Home & Land; [PHONE_NUMBER]; [STREET_ADDRESS]"
click at [176, 197] on div "Manual Fee" at bounding box center [186, 199] width 81 height 16
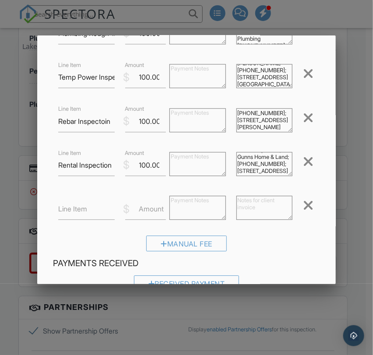
click at [78, 205] on label "Line Item" at bounding box center [72, 209] width 29 height 10
click at [78, 205] on input "Line Item" at bounding box center [86, 208] width 56 height 21
type input "Insultaion Inspection"
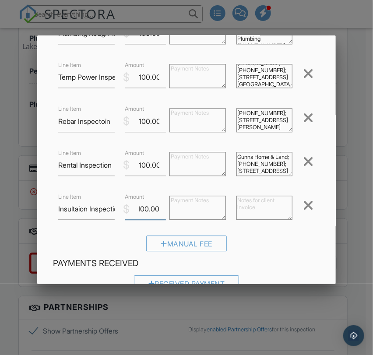
type input "100.00"
click at [83, 205] on input "Insultaion Inspection" at bounding box center [86, 208] width 56 height 21
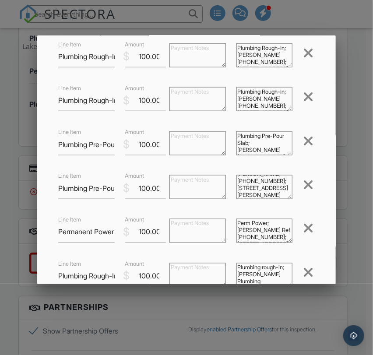
scroll to position [21, 0]
drag, startPoint x: 231, startPoint y: 182, endPoint x: 277, endPoint y: 194, distance: 47.3
click at [277, 194] on textarea "Plumbing Pre-Pour Slab; [PERSON_NAME] [PHONE_NUMBER]; [STREET_ADDRESS][PERSON_N…" at bounding box center [264, 187] width 56 height 24
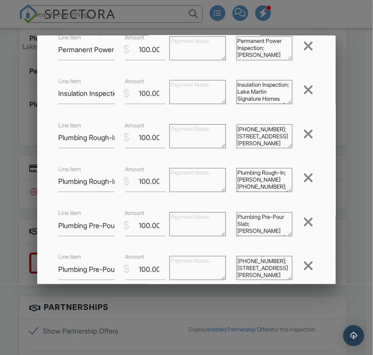
drag, startPoint x: 233, startPoint y: 130, endPoint x: 280, endPoint y: 145, distance: 49.3
click at [280, 145] on textarea "Plumbing Rough-In; [PERSON_NAME] [PHONE_NUMBER]; [STREET_ADDRESS][PERSON_NAME]" at bounding box center [264, 136] width 56 height 24
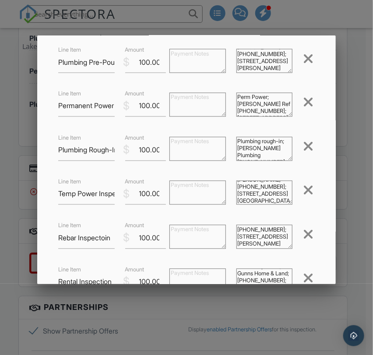
scroll to position [477, 0]
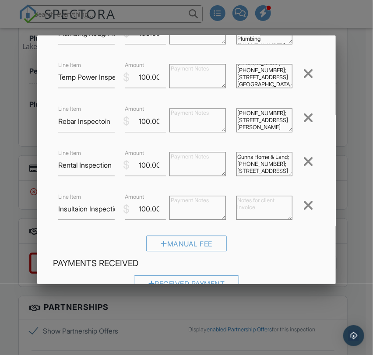
click at [253, 205] on textarea at bounding box center [264, 208] width 56 height 24
paste textarea "Plumbing Rough-In; [PERSON_NAME] [PHONE_NUMBER]; [STREET_ADDRESS][PERSON_NAME]"
click at [264, 214] on textarea "Plumbing Rough-In; [PERSON_NAME] [PHONE_NUMBER]; [STREET_ADDRESS][PERSON_NAME]" at bounding box center [264, 208] width 56 height 24
click at [263, 208] on textarea "Plumbing Rough-In; [PERSON_NAME] [PHONE_NUMBER]; [STREET_ADDRESS][PERSON_NAME]" at bounding box center [264, 208] width 56 height 24
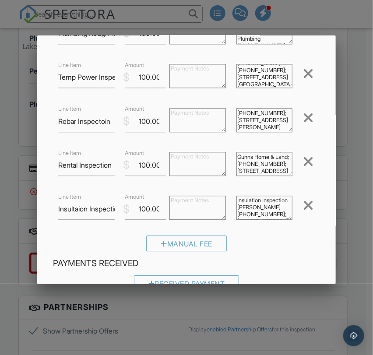
scroll to position [21, 0]
drag, startPoint x: 232, startPoint y: 203, endPoint x: 275, endPoint y: 218, distance: 45.6
click at [284, 219] on textarea "Insulation Inspection [PERSON_NAME] [PHONE_NUMBER]; [STREET_ADDRESS][PERSON_NAM…" at bounding box center [264, 208] width 56 height 24
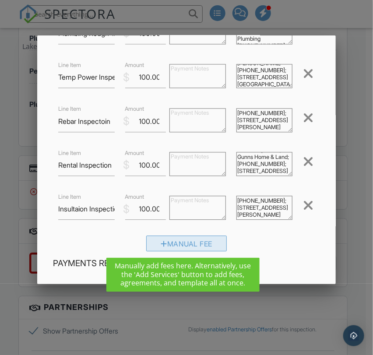
type textarea "Insulation Inspection [PERSON_NAME] [PHONE_NUMBER]; [STREET_ADDRESS][PERSON_NAM…"
click at [162, 242] on div "Manual Fee" at bounding box center [186, 244] width 81 height 16
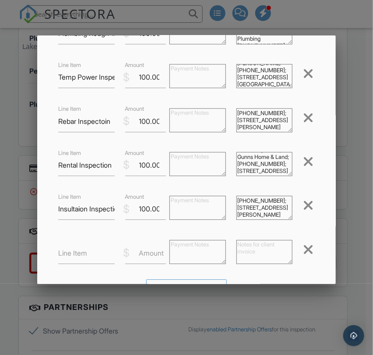
click at [244, 247] on textarea at bounding box center [264, 252] width 56 height 24
paste textarea "Insulation Inspection [PERSON_NAME] [PHONE_NUMBER]; [STREET_ADDRESS][PERSON_NAM…"
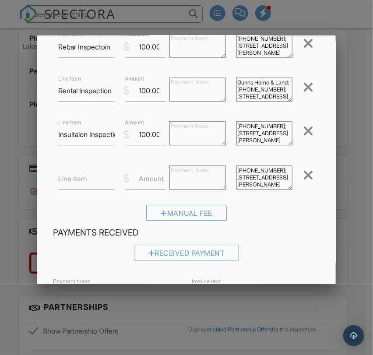
scroll to position [558, 0]
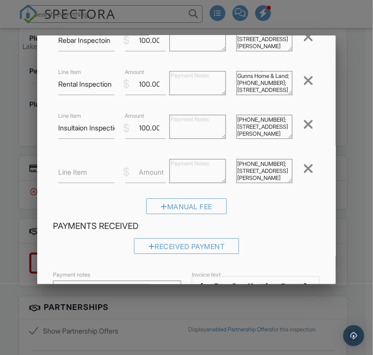
type textarea "Insulation Inspection [PERSON_NAME] [PHONE_NUMBER]; [STREET_ADDRESS][PERSON_NAM…"
click at [140, 174] on label "Amount" at bounding box center [151, 172] width 25 height 10
click at [140, 174] on input "Amount" at bounding box center [145, 172] width 41 height 21
type input "100.00"
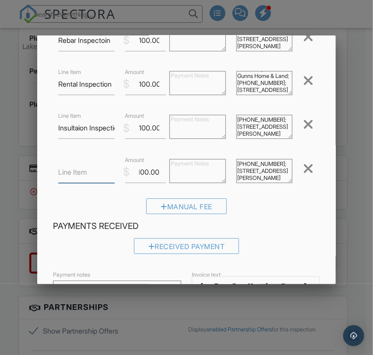
click at [67, 178] on input "Line Item" at bounding box center [86, 172] width 56 height 21
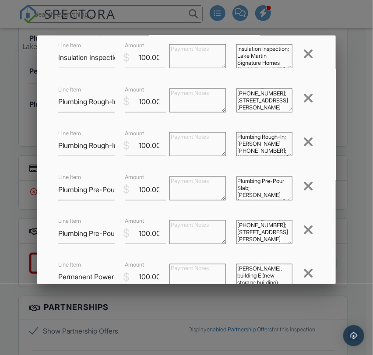
scroll to position [130, 0]
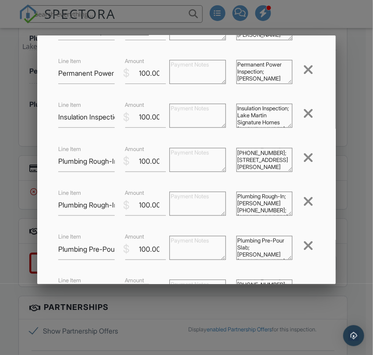
type input "Insulation Inspection"
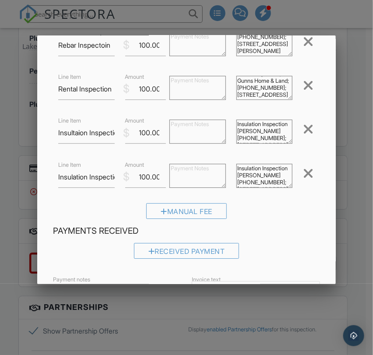
scroll to position [535, 0]
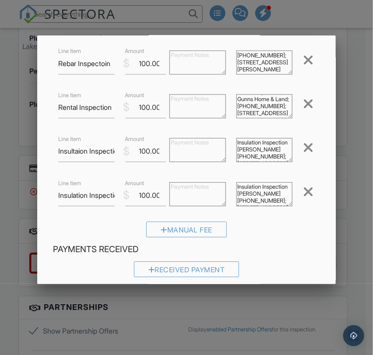
drag, startPoint x: 275, startPoint y: 197, endPoint x: 284, endPoint y: 196, distance: 9.4
click at [275, 197] on textarea "Insulation Inspection [PERSON_NAME] [PHONE_NUMBER]; [STREET_ADDRESS][PERSON_NAM…" at bounding box center [264, 194] width 56 height 24
click at [275, 198] on textarea "Insulation Inspection [PERSON_NAME] [PHONE_NUMBER]; [STREET_ADDRESS][PERSON_NAM…" at bounding box center [264, 194] width 56 height 24
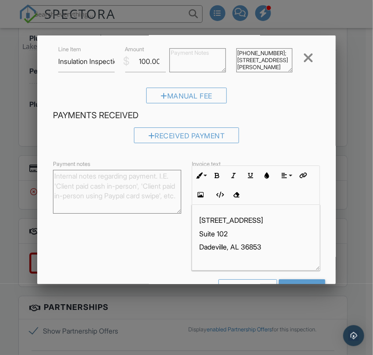
scroll to position [697, 0]
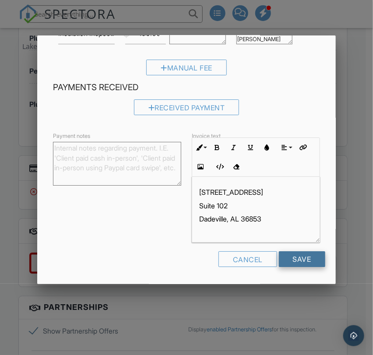
type textarea "Insulation Inspection [PERSON_NAME] [PHONE_NUMBER]; [STREET_ADDRESS][PERSON_NAM…"
click at [292, 259] on input "Save" at bounding box center [302, 259] width 46 height 16
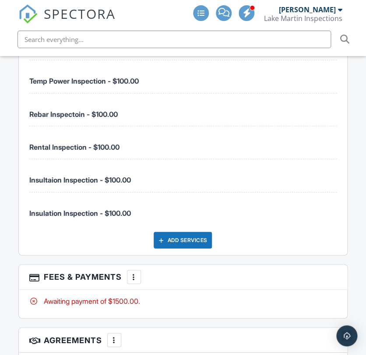
scroll to position [2109, 0]
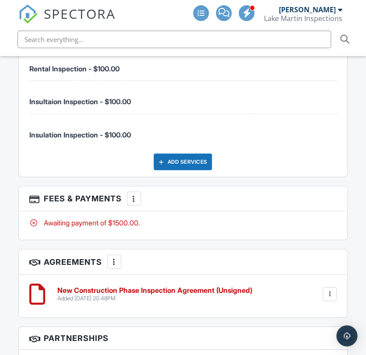
click at [135, 194] on div at bounding box center [134, 198] width 9 height 9
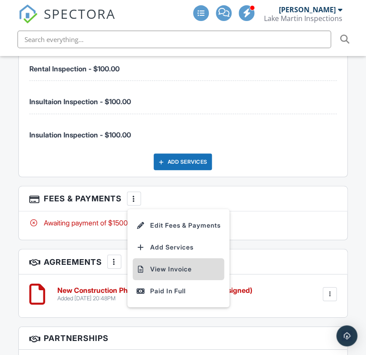
click at [182, 258] on li "View Invoice" at bounding box center [179, 269] width 92 height 22
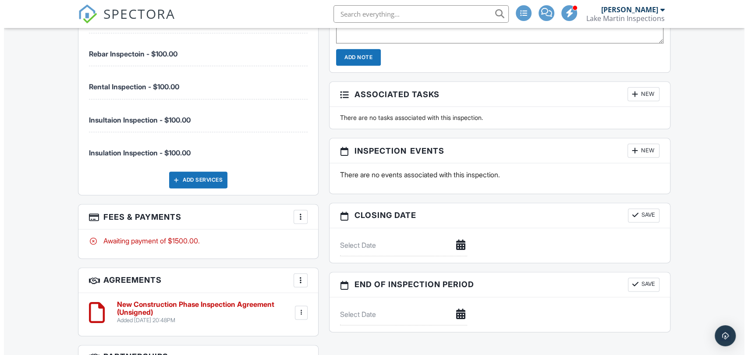
scroll to position [1093, 0]
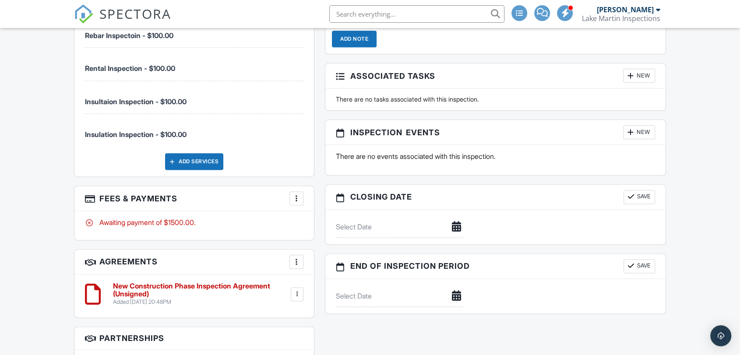
click at [294, 194] on div at bounding box center [296, 198] width 9 height 9
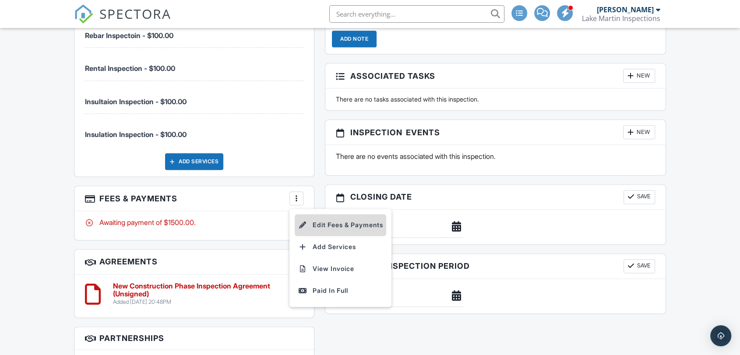
click at [333, 219] on li "Edit Fees & Payments" at bounding box center [341, 225] width 92 height 22
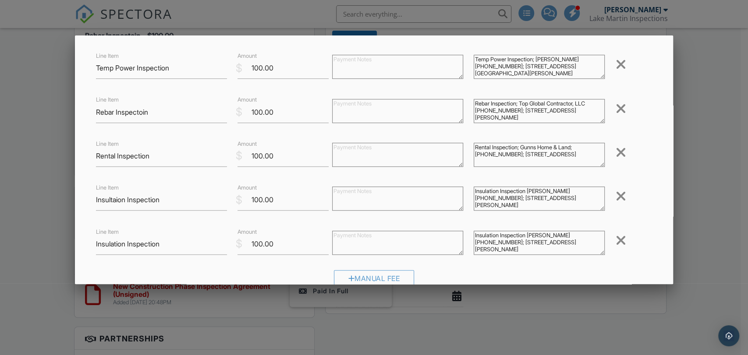
scroll to position [568, 0]
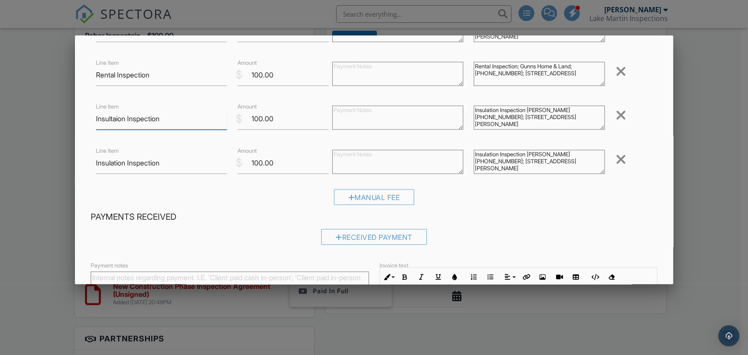
click at [123, 116] on input "Insultaion Inspection" at bounding box center [161, 118] width 131 height 21
type input "Insulation Inspection"
click at [243, 202] on div "Manual Fee" at bounding box center [374, 200] width 567 height 22
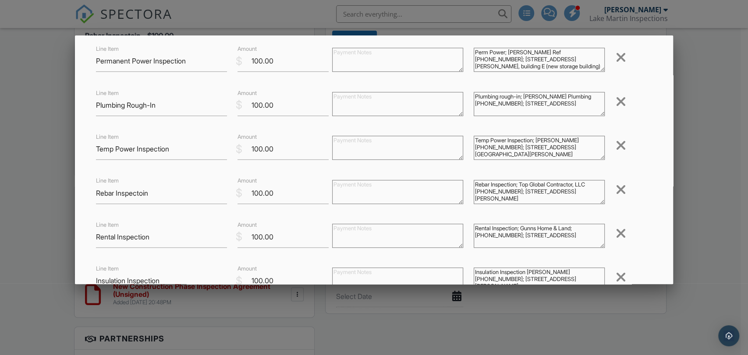
scroll to position [678, 0]
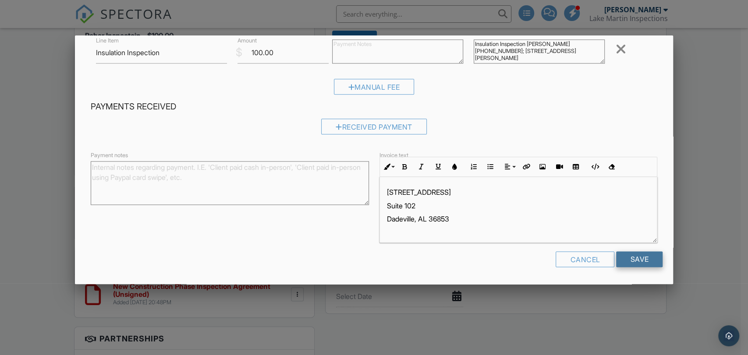
click at [366, 257] on input "Save" at bounding box center [639, 259] width 46 height 16
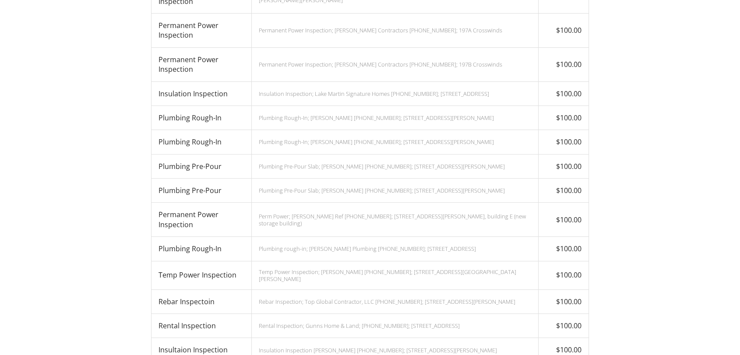
scroll to position [324, 0]
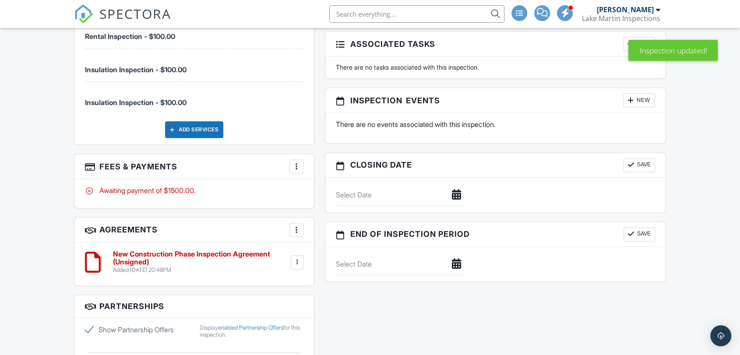
click at [294, 162] on div at bounding box center [296, 166] width 9 height 9
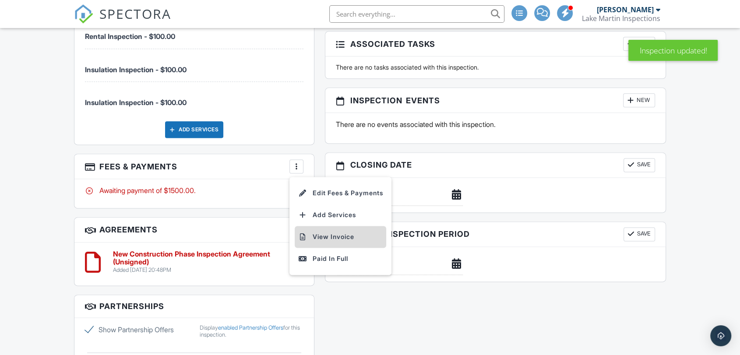
click at [315, 229] on li "View Invoice" at bounding box center [341, 237] width 92 height 22
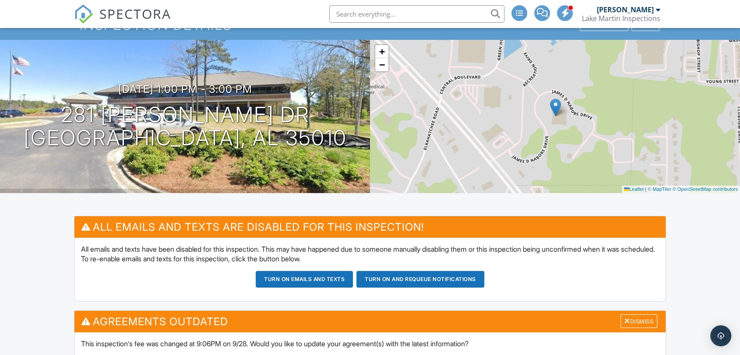
scroll to position [81, 0]
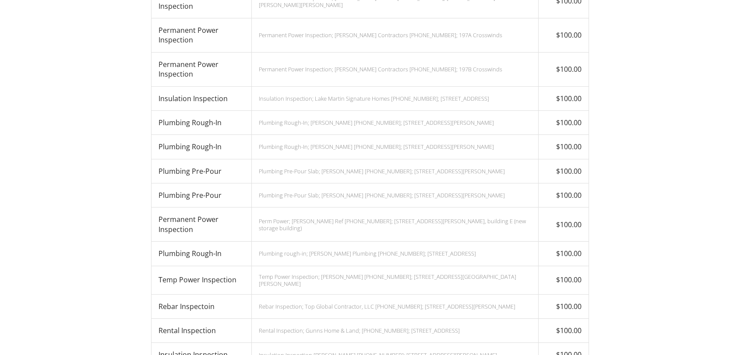
scroll to position [424, 0]
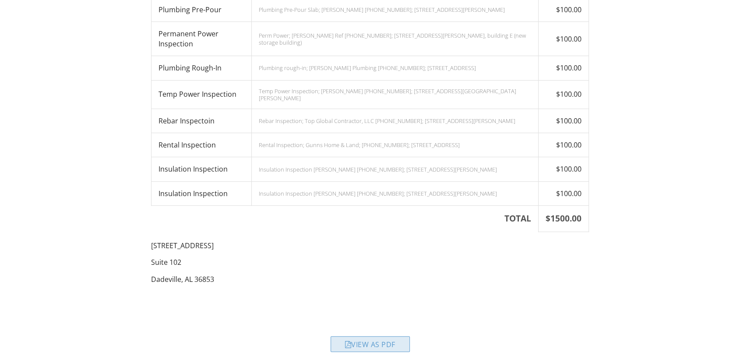
click at [382, 336] on div "View as PDF" at bounding box center [370, 344] width 79 height 16
